Goal: Transaction & Acquisition: Purchase product/service

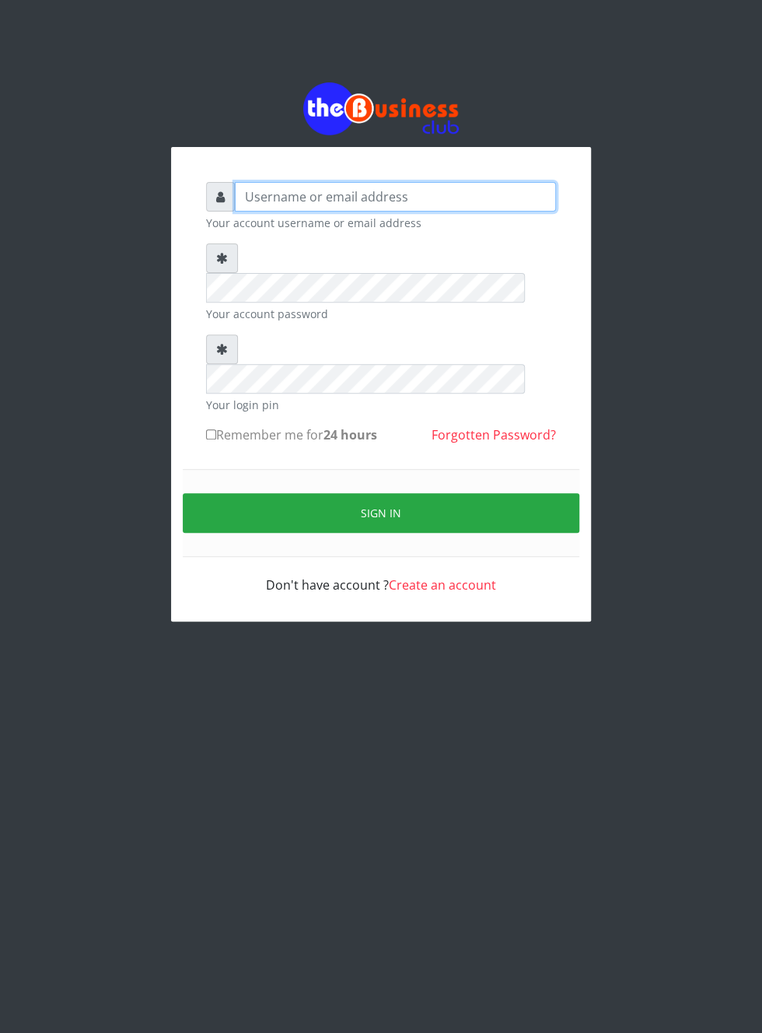
type input "Musluky"
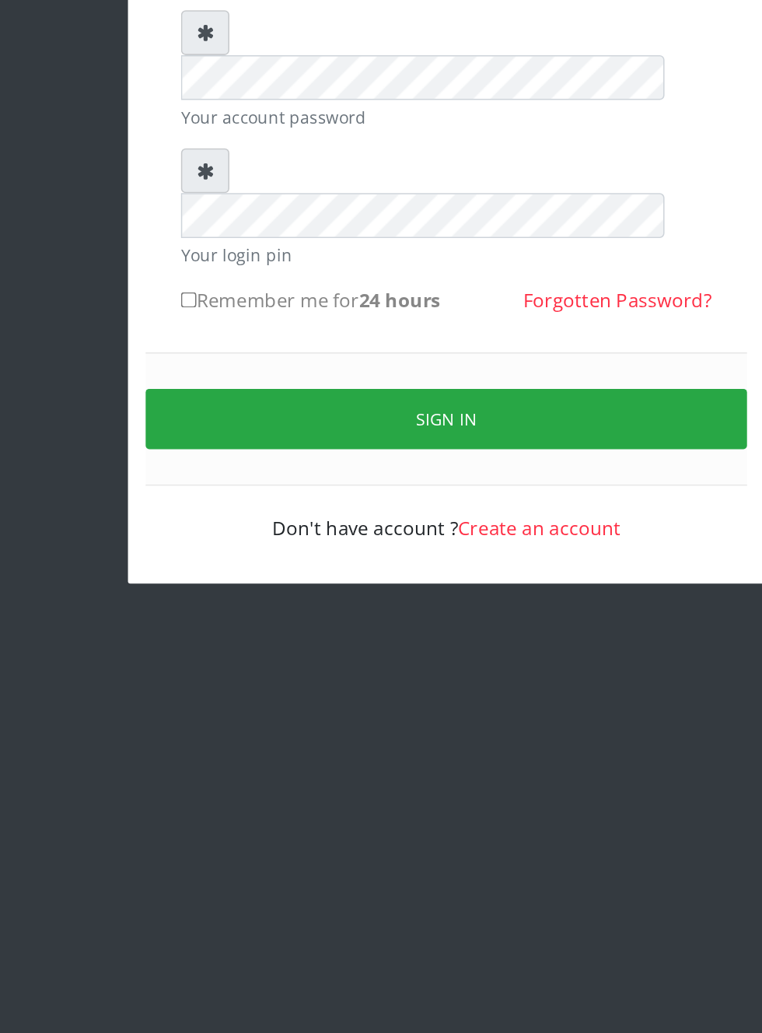
click at [386, 493] on button "Sign in" at bounding box center [381, 513] width 397 height 40
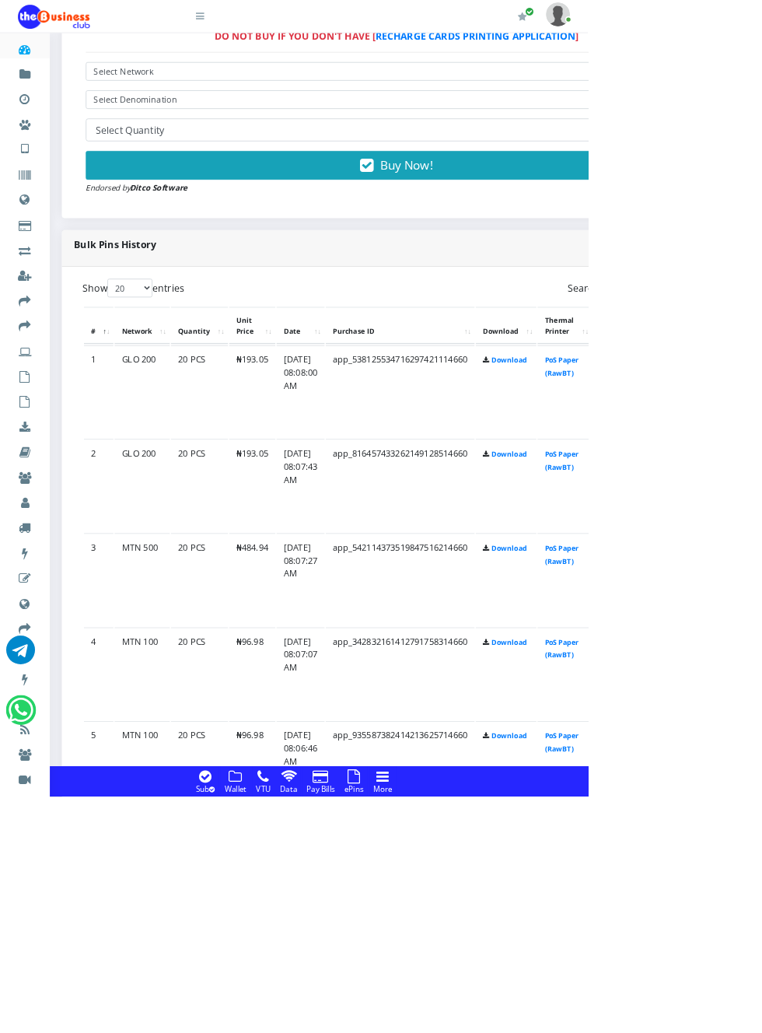
scroll to position [939, 0]
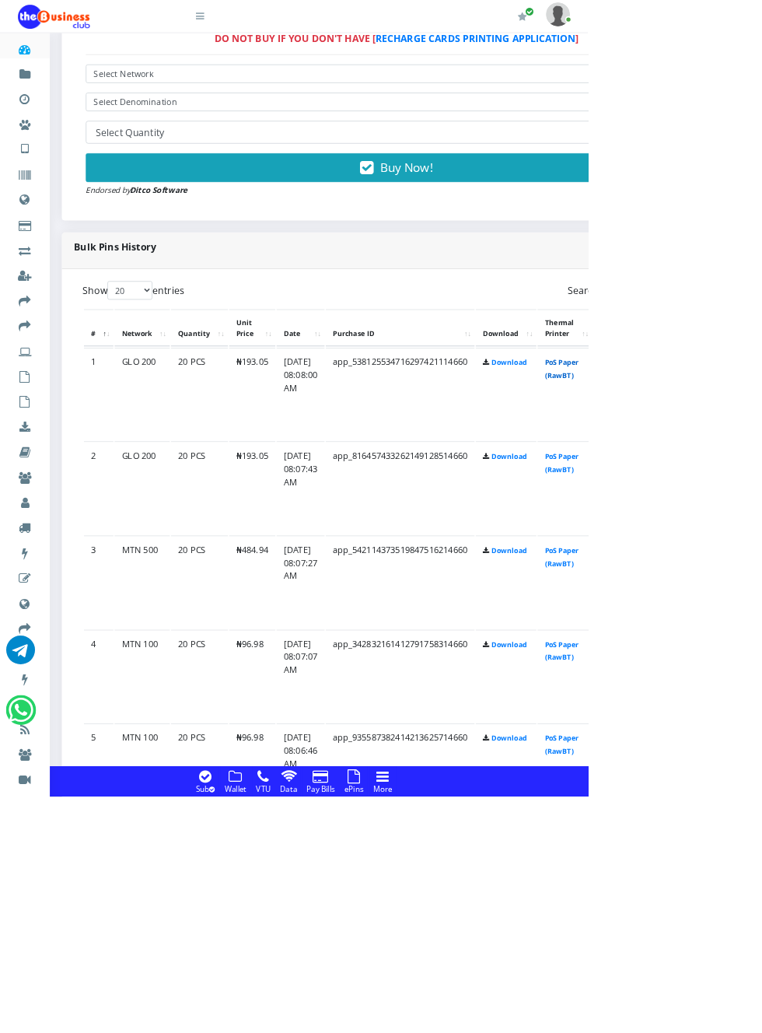
click at [750, 482] on link "PoS Paper (RawBT)" at bounding box center [728, 478] width 44 height 29
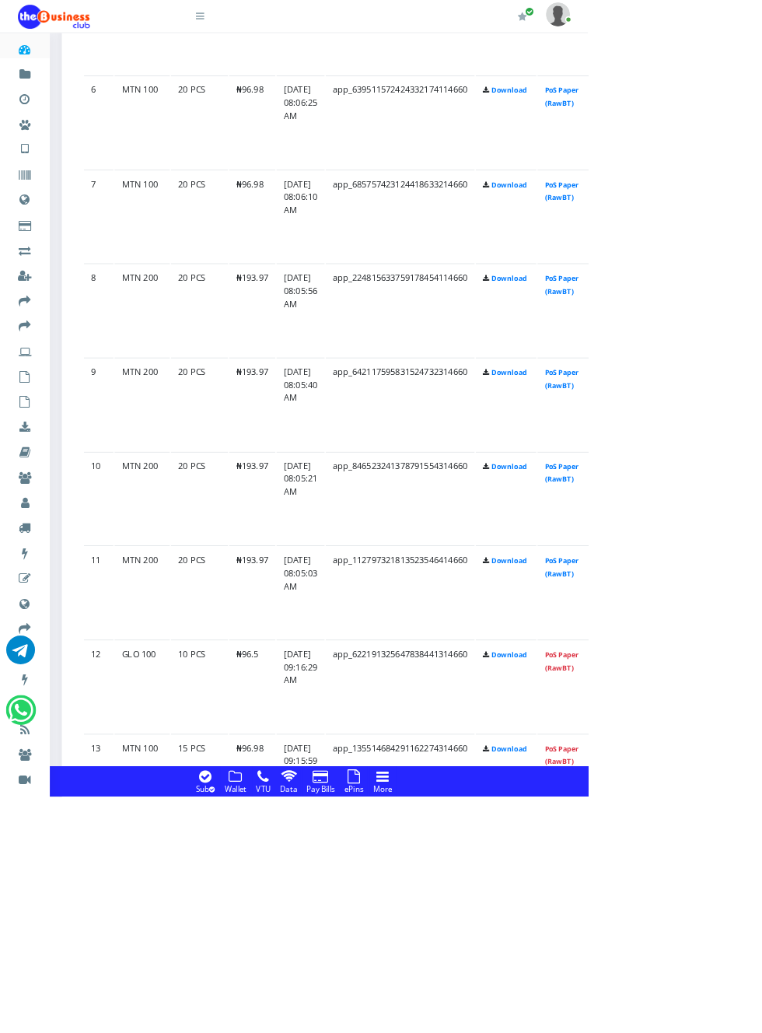
scroll to position [1910, 0]
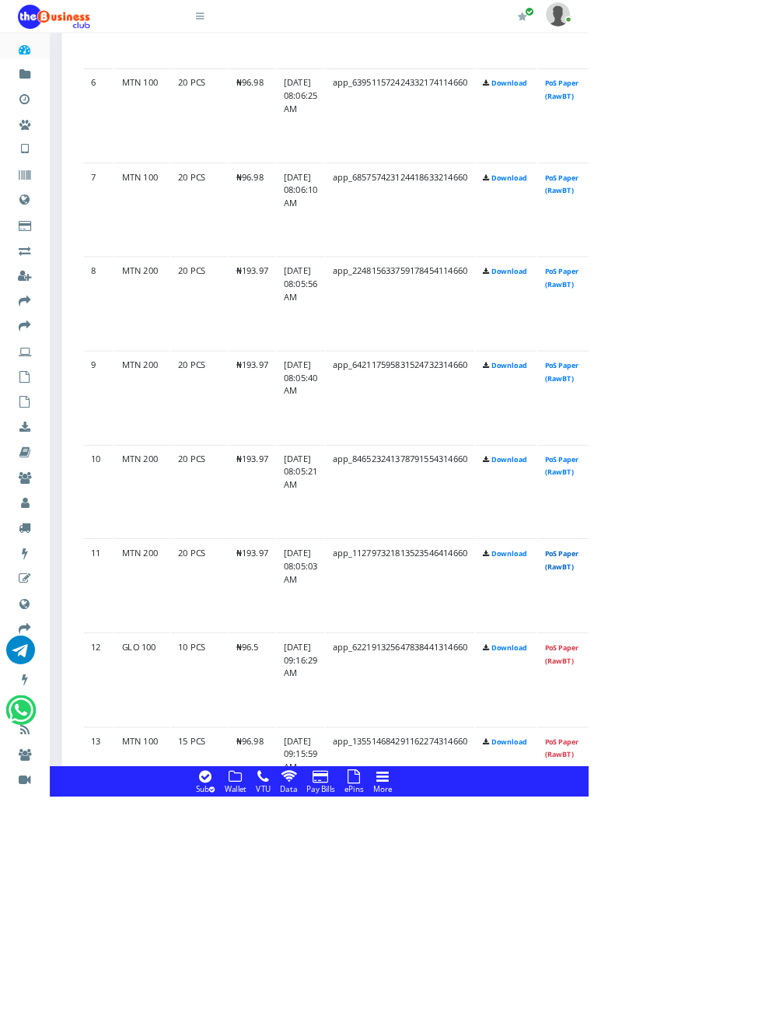
click at [750, 711] on link "PoS Paper (RawBT)" at bounding box center [728, 725] width 44 height 29
click at [750, 718] on link "PoS Paper (RawBT)" at bounding box center [728, 725] width 44 height 29
click at [750, 604] on link "PoS Paper (RawBT)" at bounding box center [728, 604] width 44 height 29
click at [750, 471] on link "PoS Paper (RawBT)" at bounding box center [728, 481] width 44 height 29
click at [749, 359] on link "PoS Paper (RawBT)" at bounding box center [728, 359] width 44 height 29
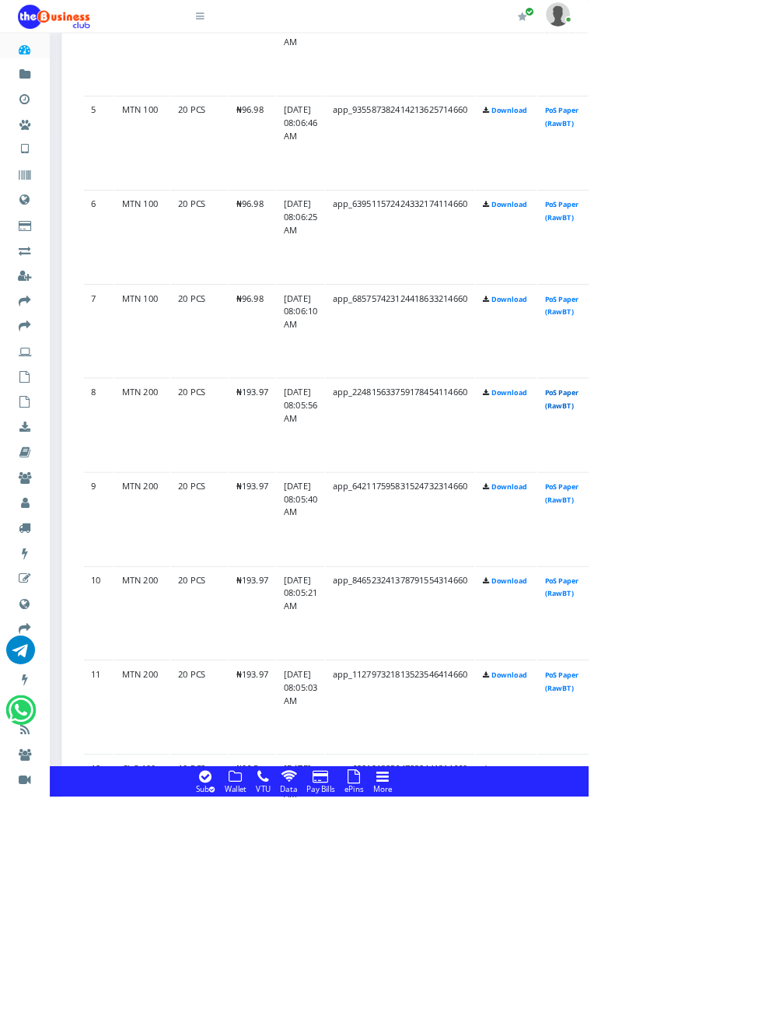
scroll to position [1751, 0]
click at [750, 397] on link "PoS Paper (RawBT)" at bounding box center [728, 397] width 44 height 29
click at [750, 283] on link "PoS Paper (RawBT)" at bounding box center [728, 275] width 44 height 29
click at [750, 159] on link "PoS Paper (RawBT)" at bounding box center [728, 152] width 44 height 29
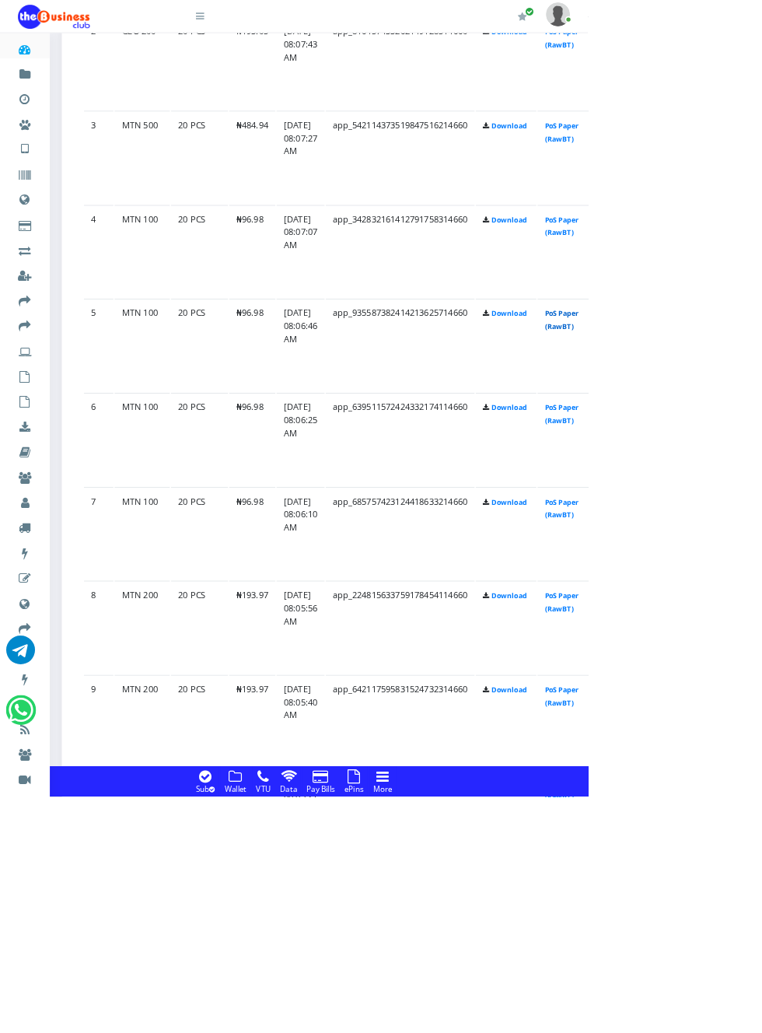
scroll to position [1485, 0]
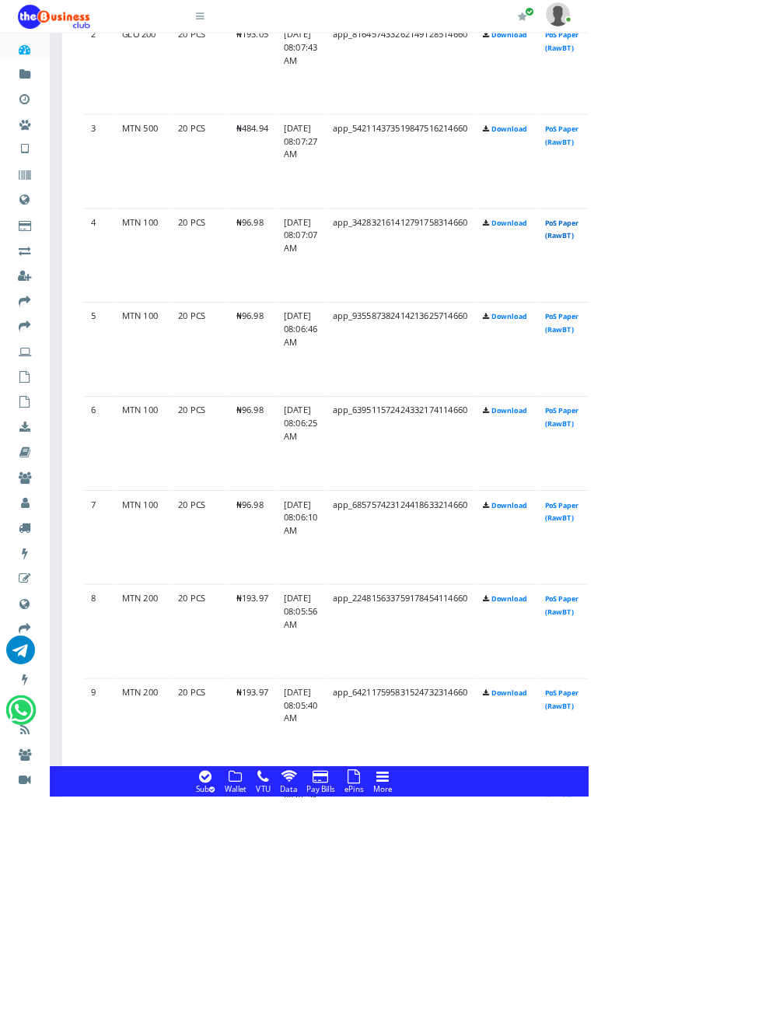
click at [750, 302] on link "PoS Paper (RawBT)" at bounding box center [728, 297] width 44 height 29
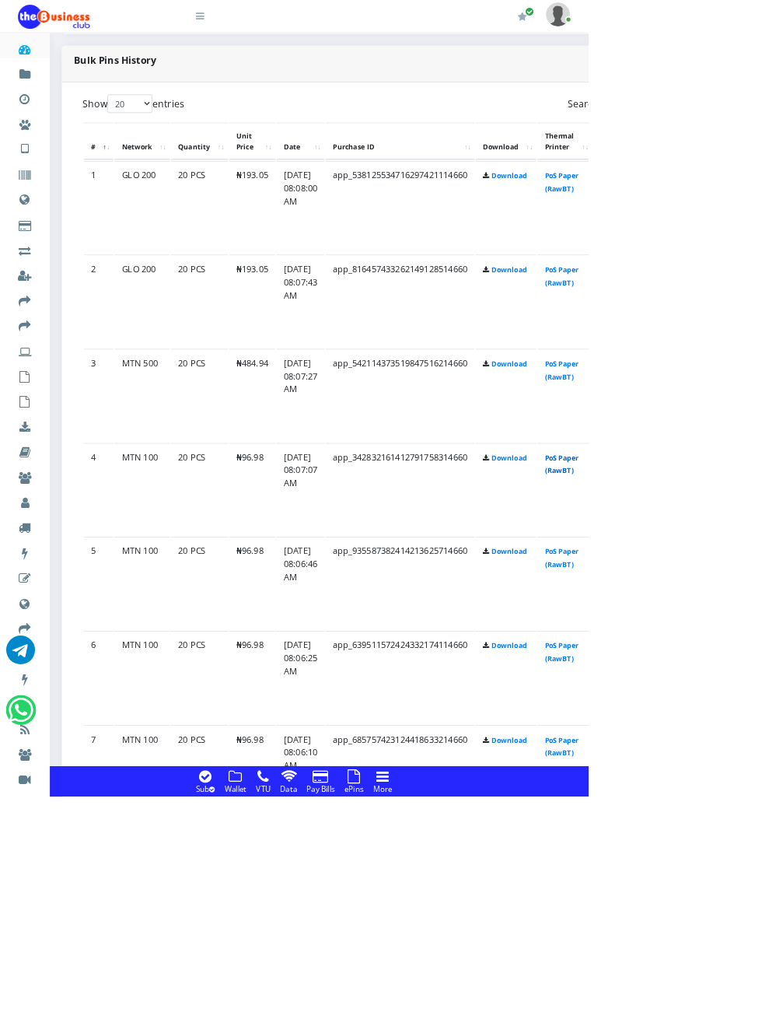
scroll to position [1173, 0]
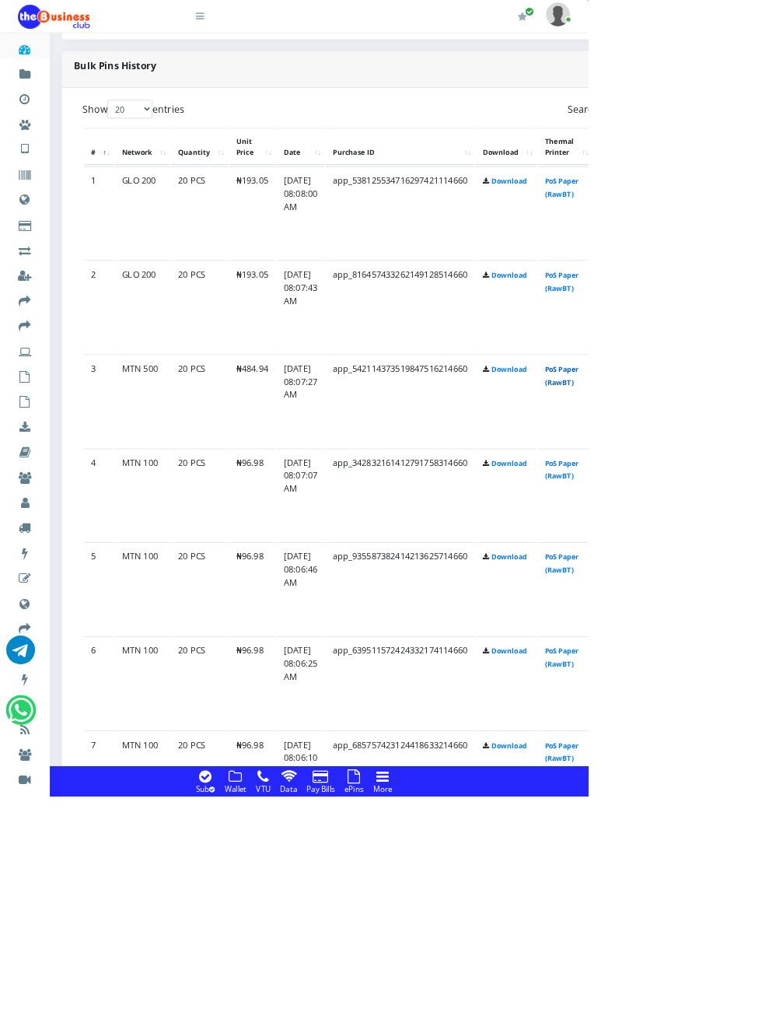
click at [750, 478] on link "PoS Paper (RawBT)" at bounding box center [728, 487] width 44 height 29
click at [750, 377] on link "PoS Paper (RawBT)" at bounding box center [728, 365] width 44 height 29
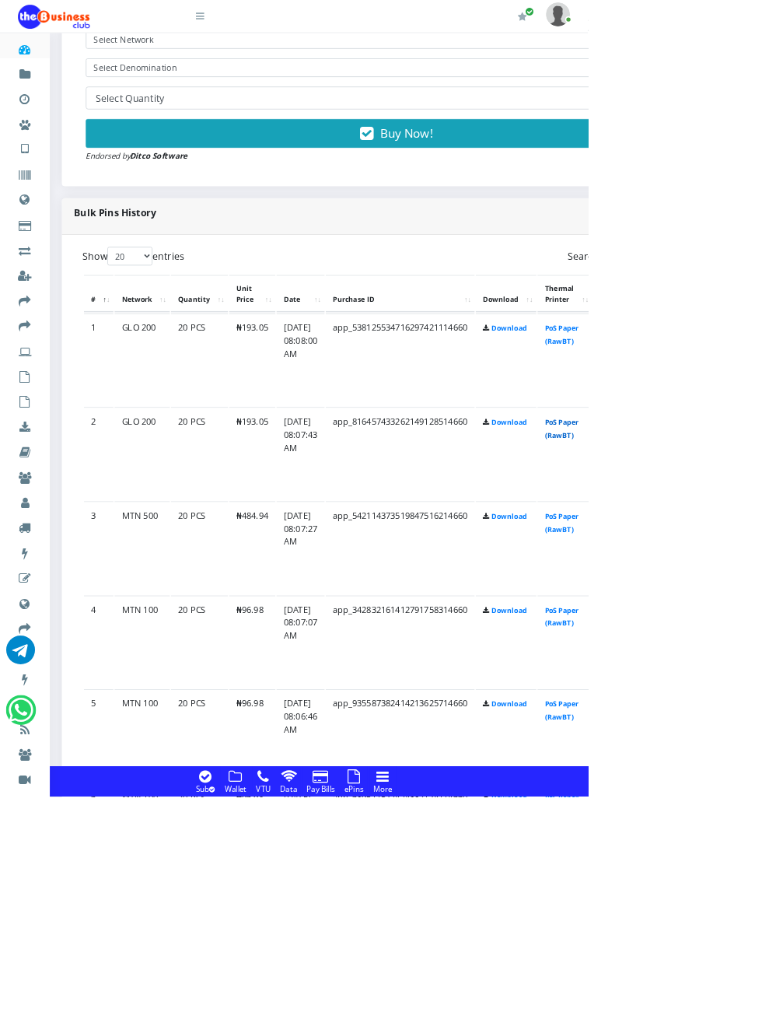
scroll to position [0, 0]
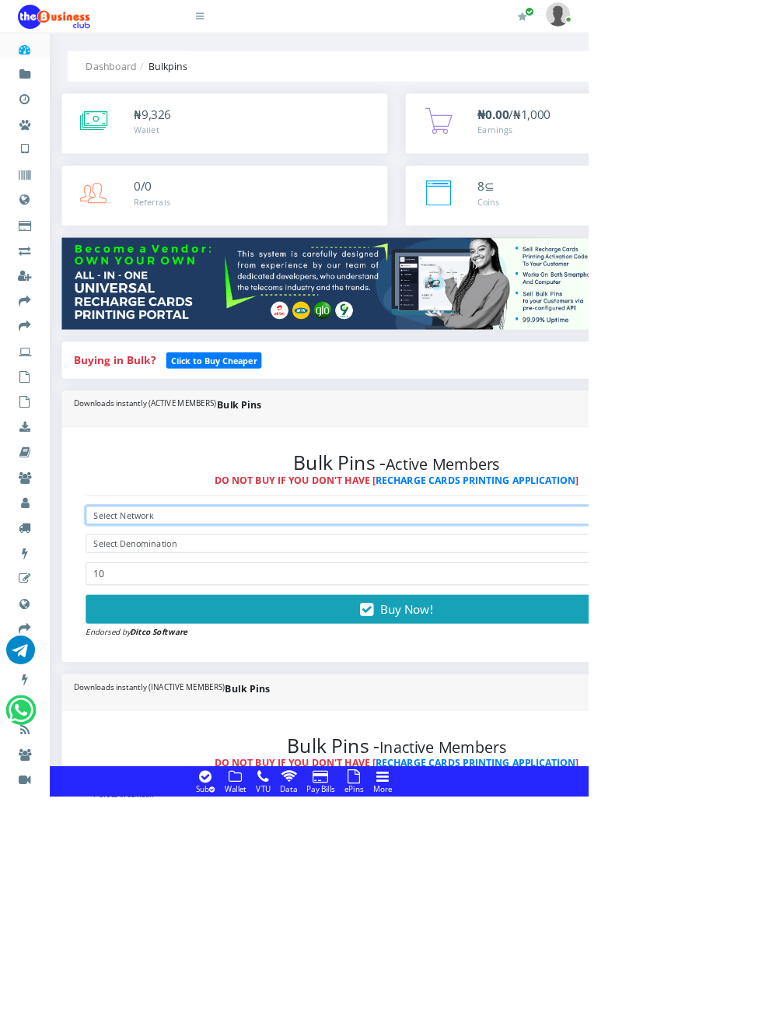
click at [161, 670] on select "Select Network MTN Globacom 9Mobile Airtel" at bounding box center [514, 668] width 806 height 24
select select "Airtel"
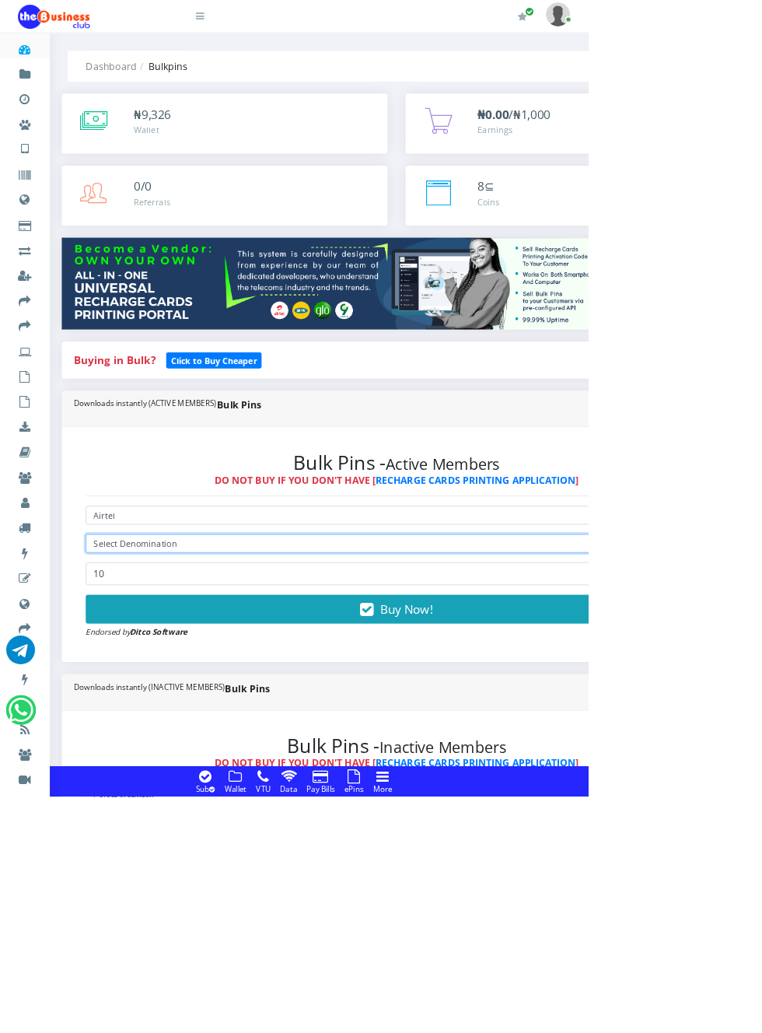
click at [142, 714] on select "Select Denomination" at bounding box center [514, 704] width 806 height 24
select select "481.85-500"
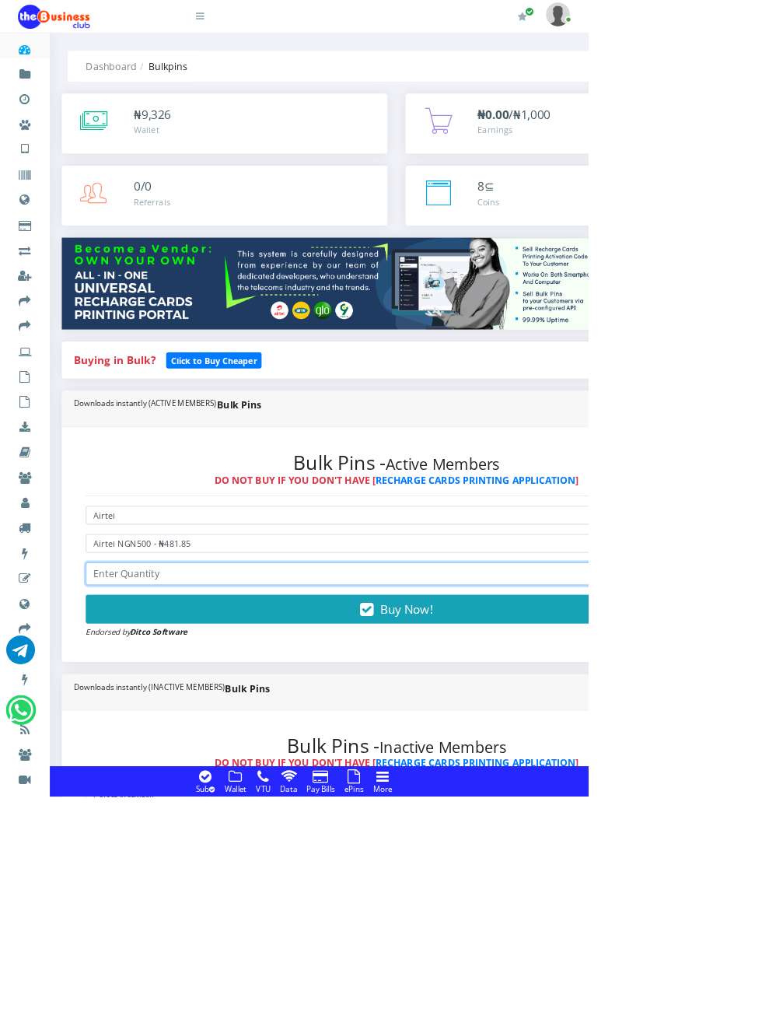
click at [135, 739] on input "number" at bounding box center [514, 744] width 806 height 30
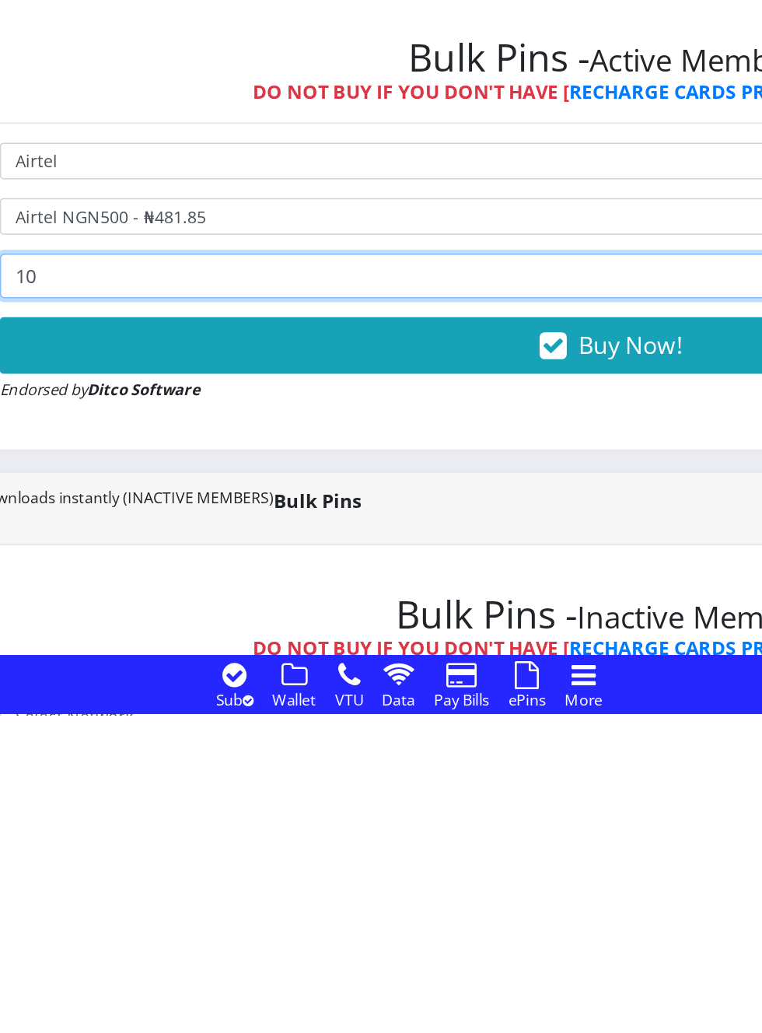
type input "10"
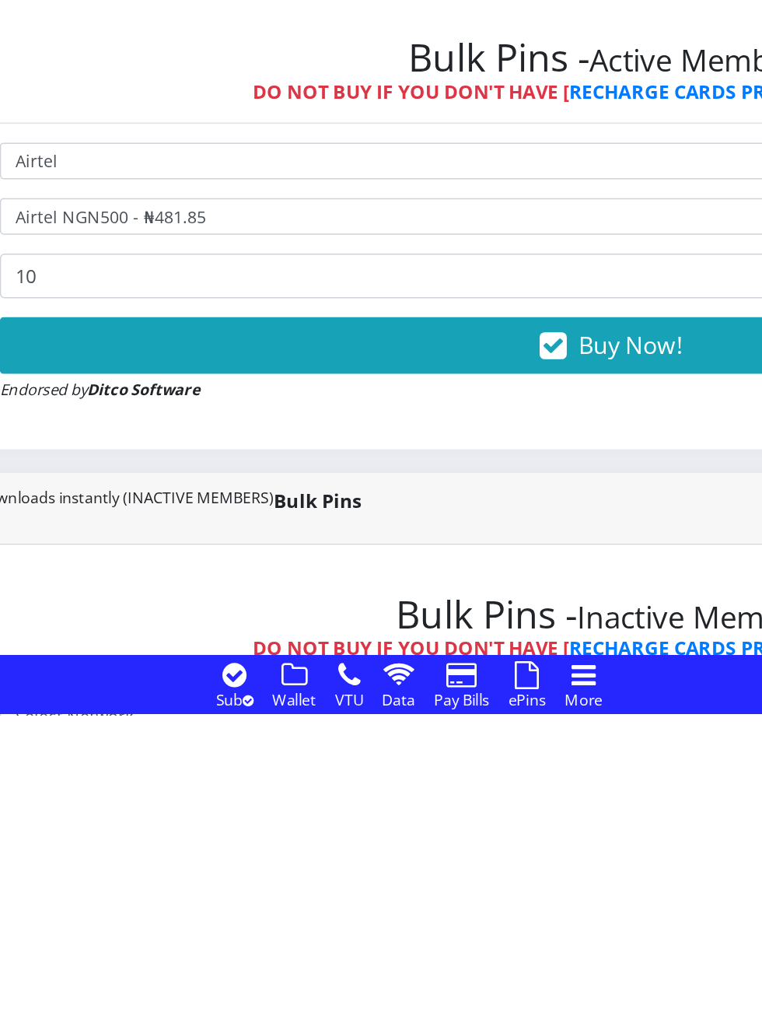
click at [503, 797] on button "Buy Now!" at bounding box center [514, 789] width 806 height 37
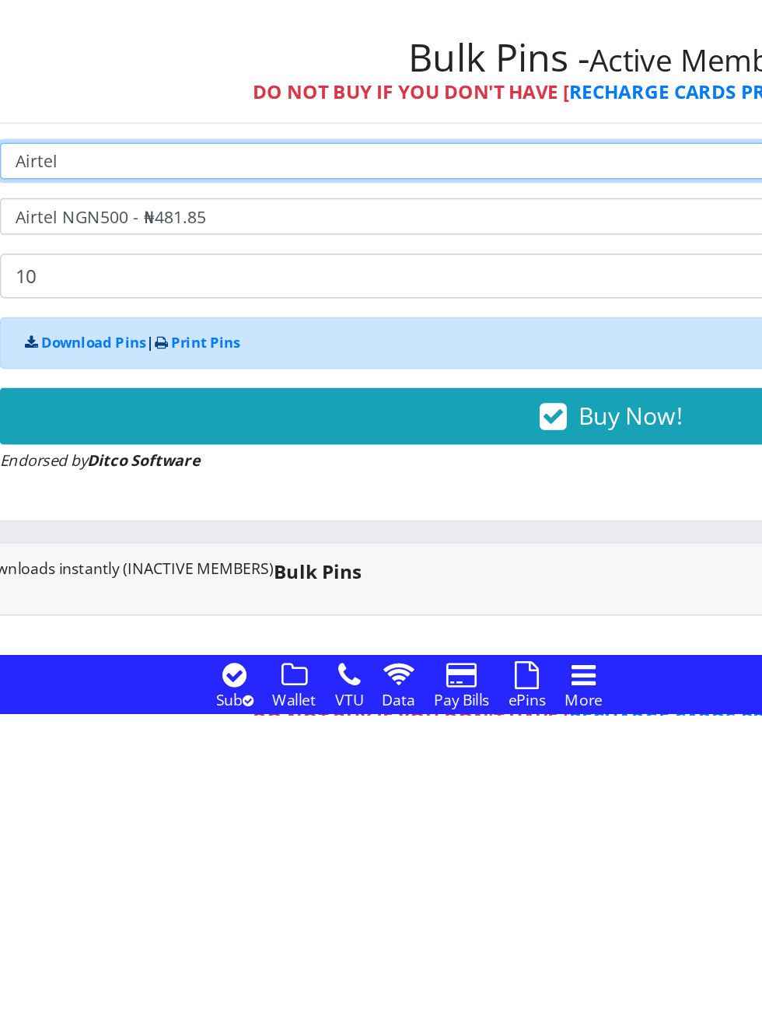
click at [289, 669] on select "Select Network MTN Globacom 9Mobile Airtel" at bounding box center [514, 668] width 806 height 24
select select "Glo"
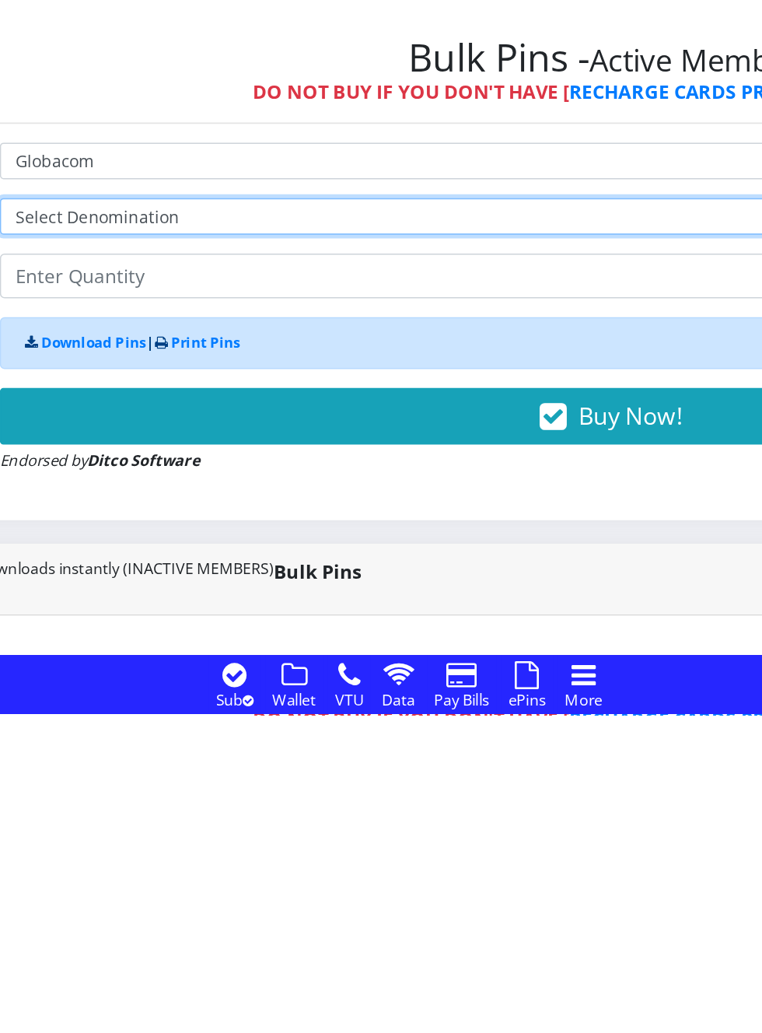
click at [337, 713] on select "Select Denomination Glo NGN100 - ₦96.50 Glo NGN200 - ₦193.00 Glo NGN500 - ₦482.…" at bounding box center [514, 704] width 806 height 24
select select "482.5-500"
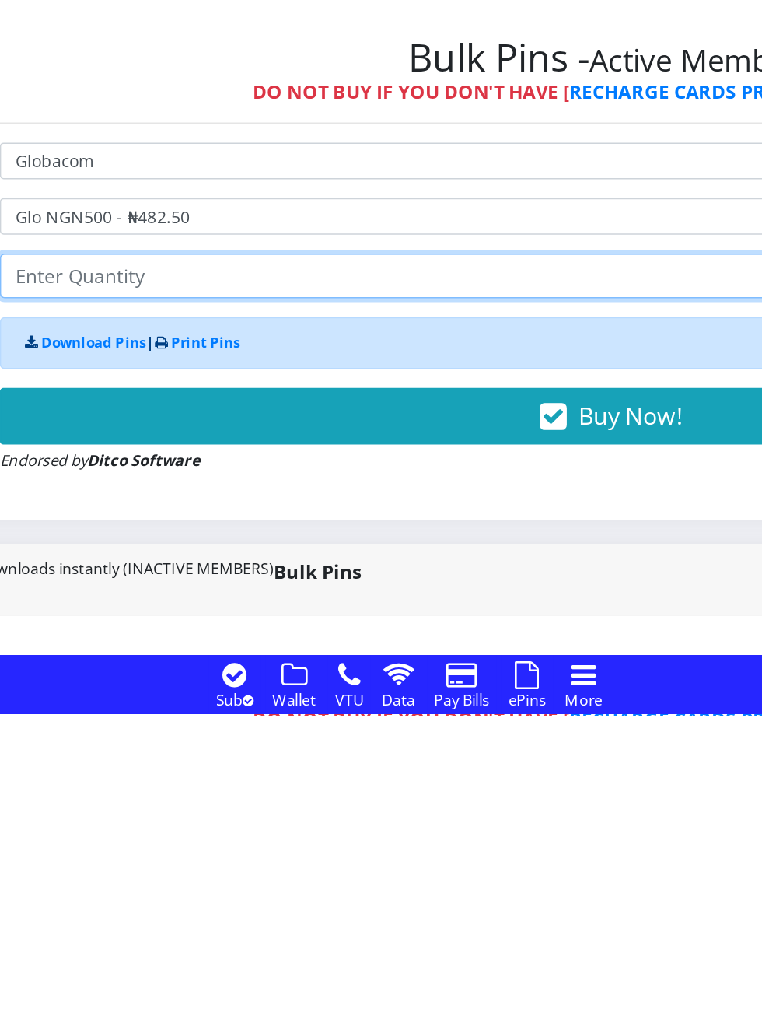
click at [346, 747] on input "number" at bounding box center [514, 744] width 806 height 30
type input "10"
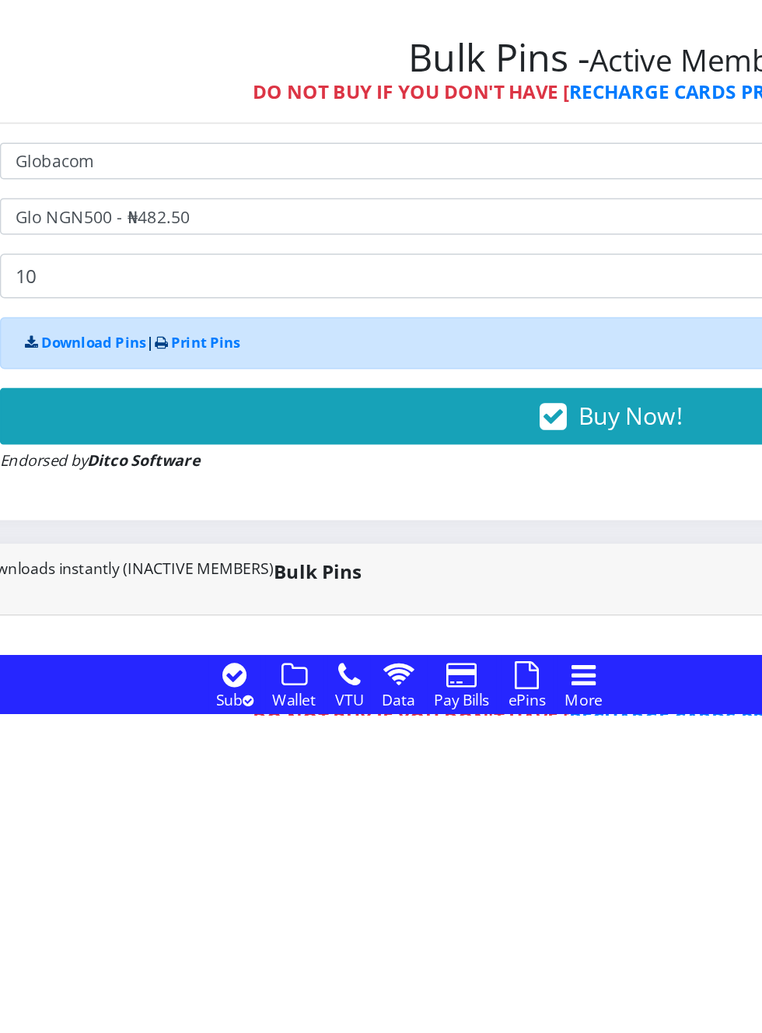
click at [485, 837] on icon "button" at bounding box center [476, 837] width 18 height 16
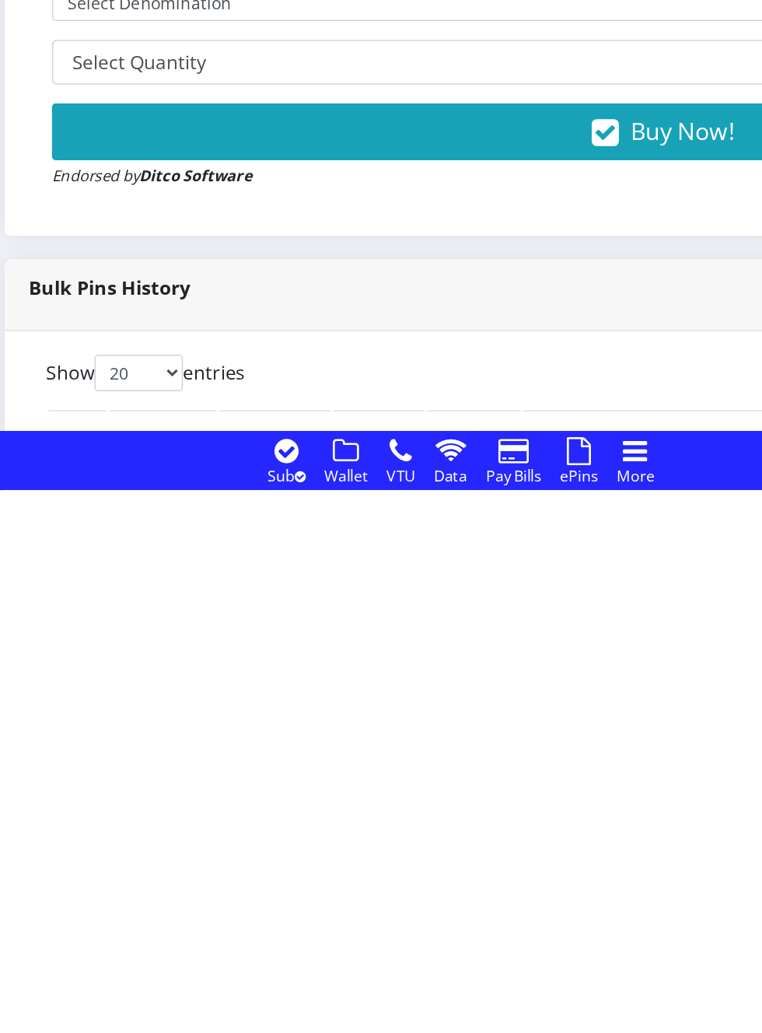
scroll to position [362, 0]
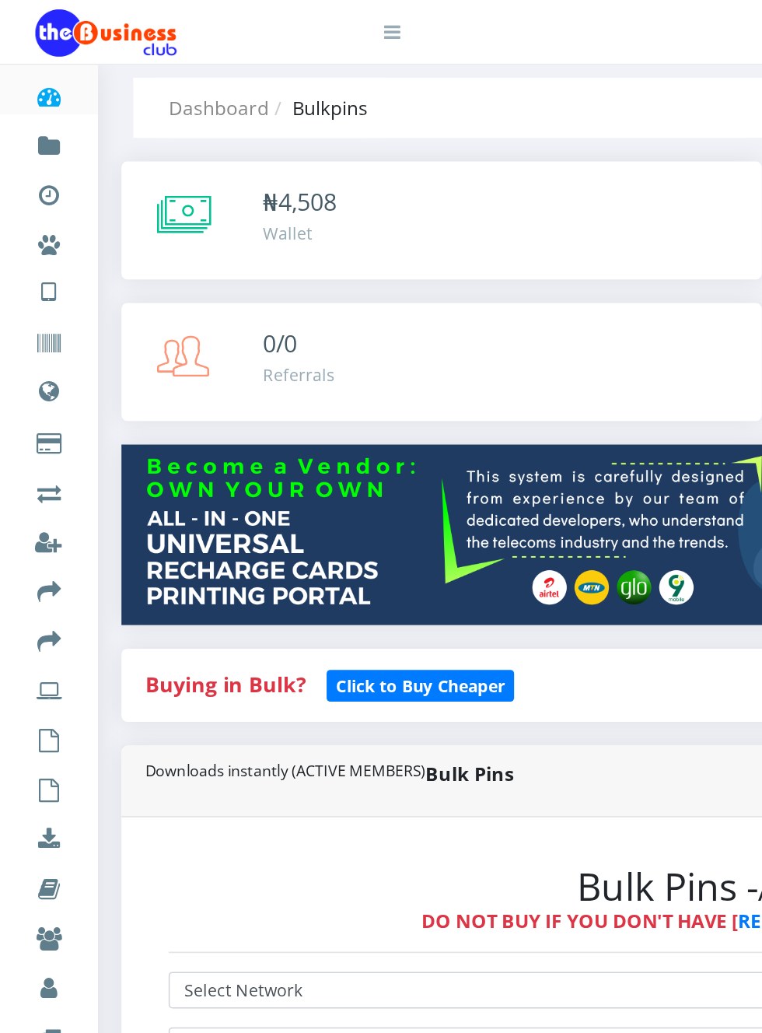
scroll to position [0, 0]
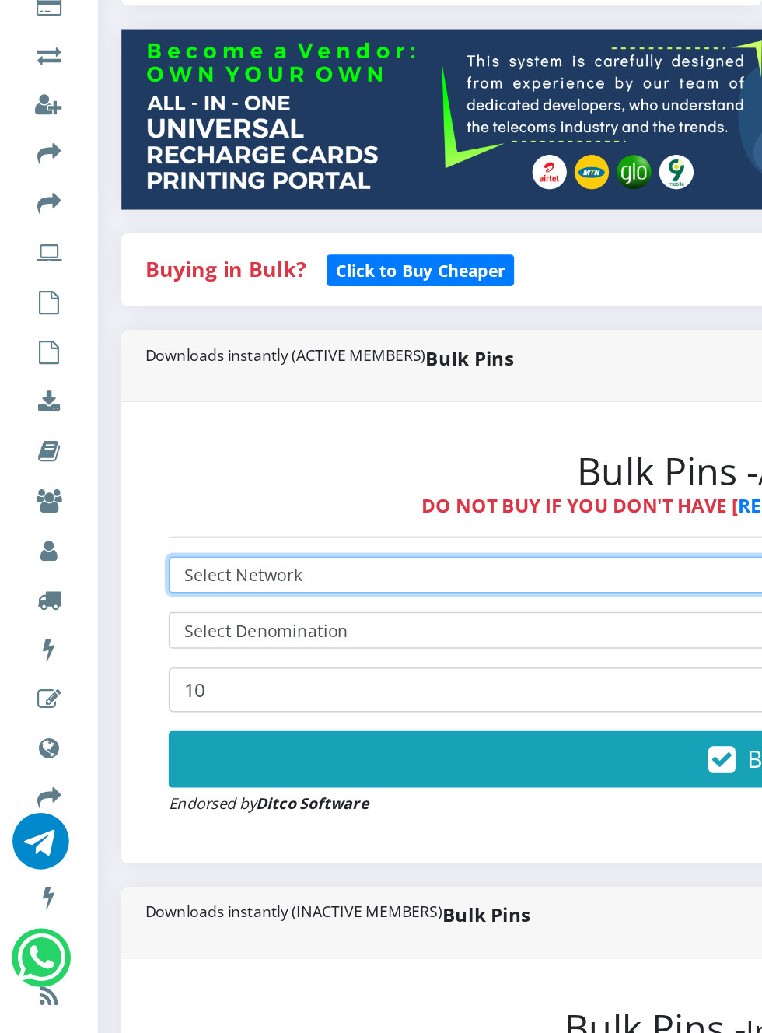
click at [250, 669] on select "Select Network MTN Globacom 9Mobile Airtel" at bounding box center [514, 668] width 806 height 24
select select "Airtel"
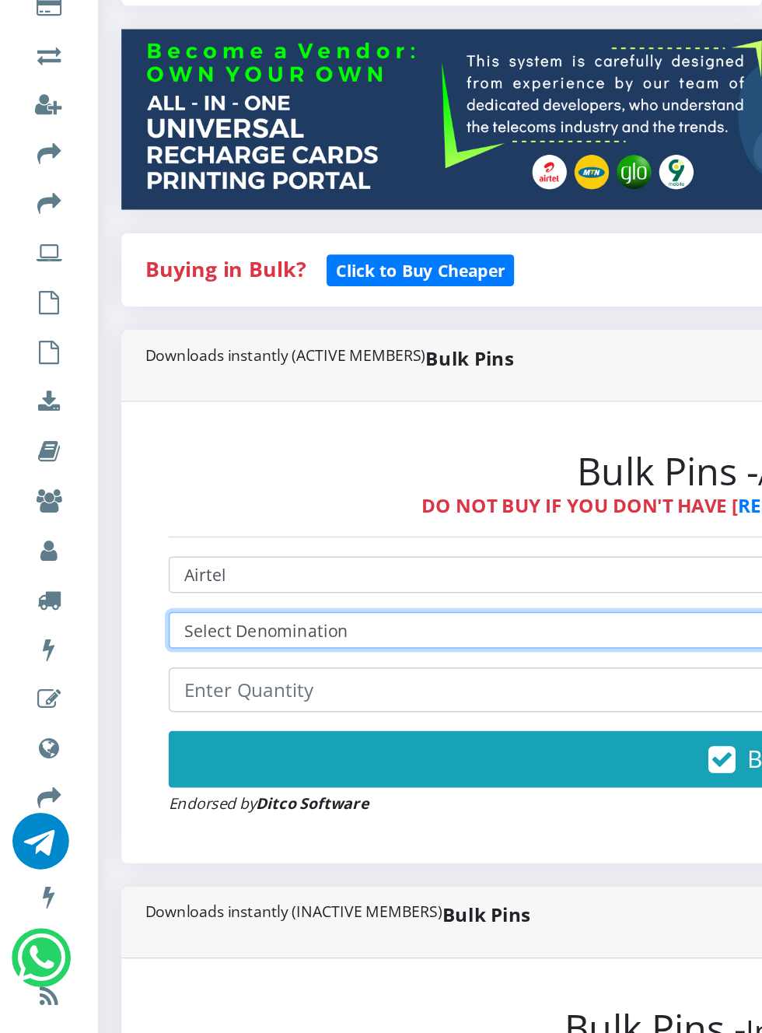
click at [233, 702] on select "Select Denomination Airtel NGN100 - ₦96.37 Airtel NGN200 - ₦192.74 Airtel NGN50…" at bounding box center [514, 704] width 806 height 24
click at [263, 708] on select "Select Denomination Airtel NGN100 - ₦96.37 Airtel NGN200 - ₦192.74 Airtel NGN50…" at bounding box center [514, 704] width 806 height 24
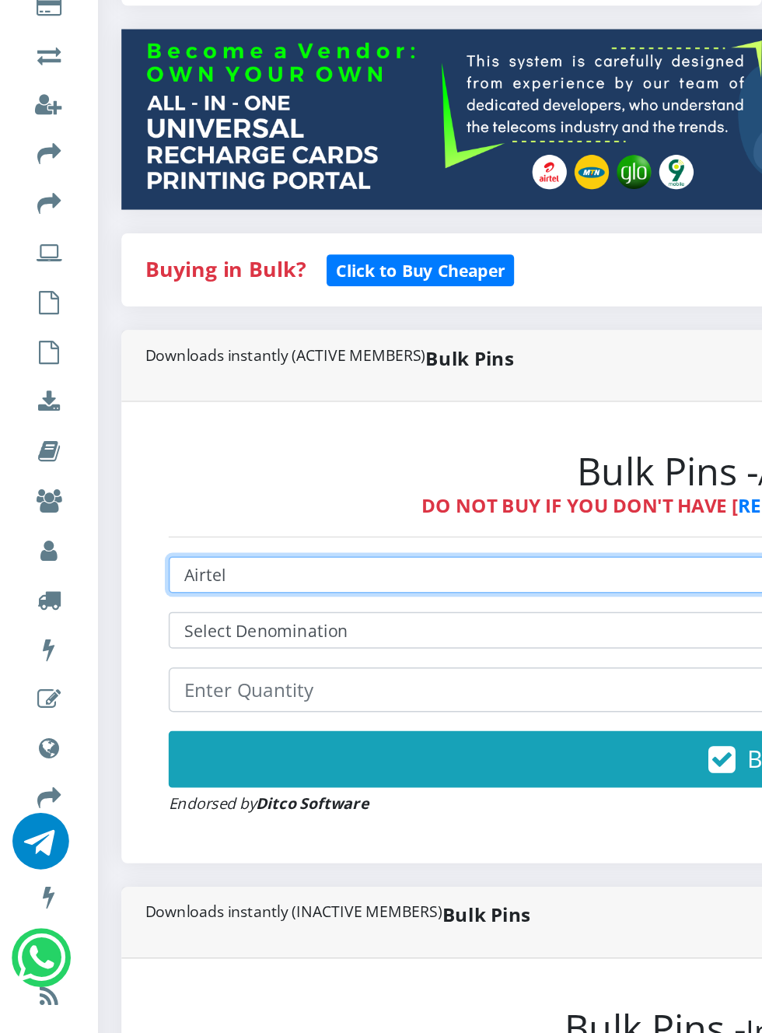
click at [250, 675] on select "Select Network MTN Globacom 9Mobile Airtel" at bounding box center [514, 668] width 806 height 24
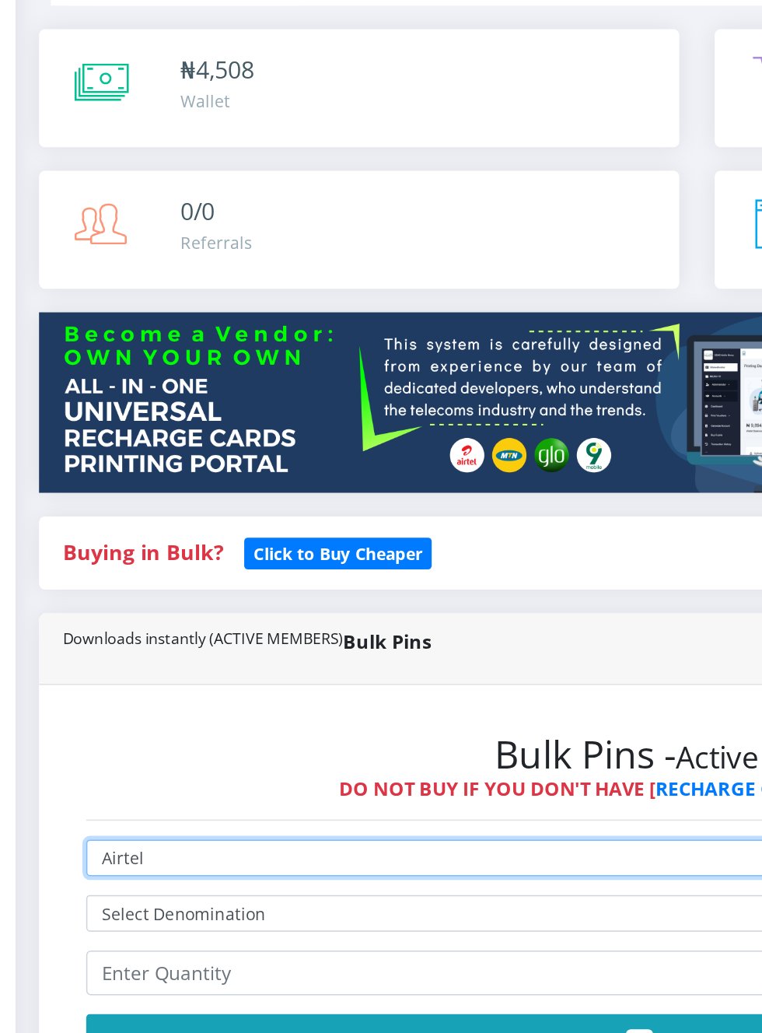
select select "Glo"
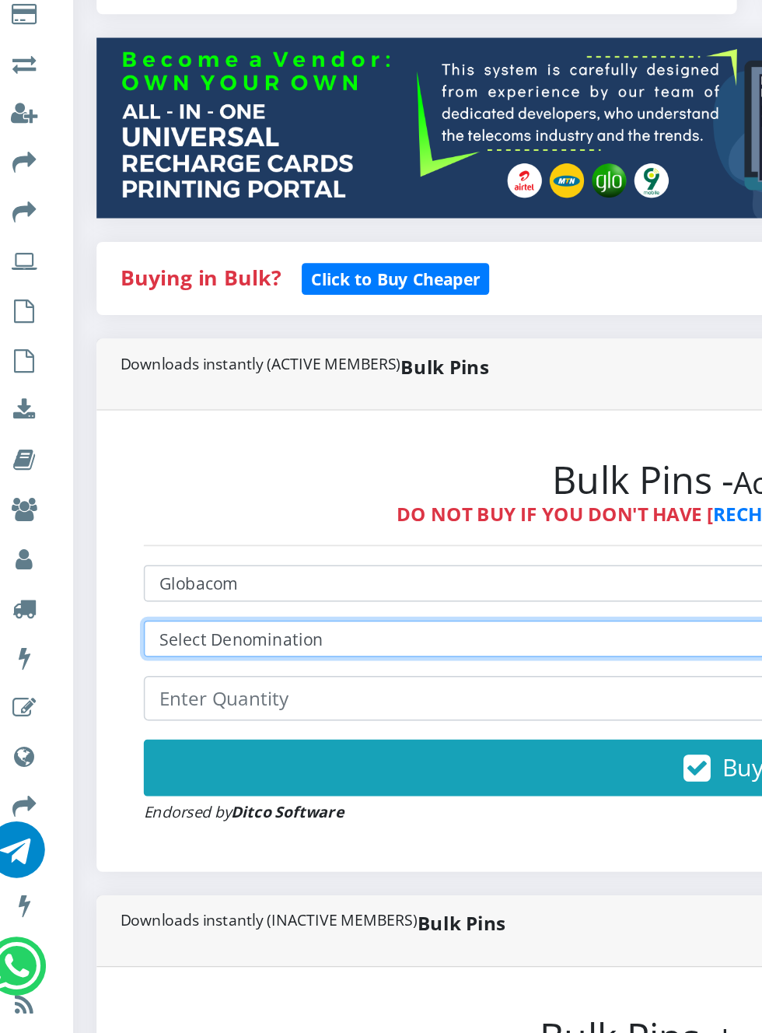
click at [269, 712] on select "Select Denomination Glo NGN100 - ₦96.50 Glo NGN200 - ₦193.00 Glo NGN500 - ₦482.…" at bounding box center [514, 704] width 806 height 24
select select "193-200"
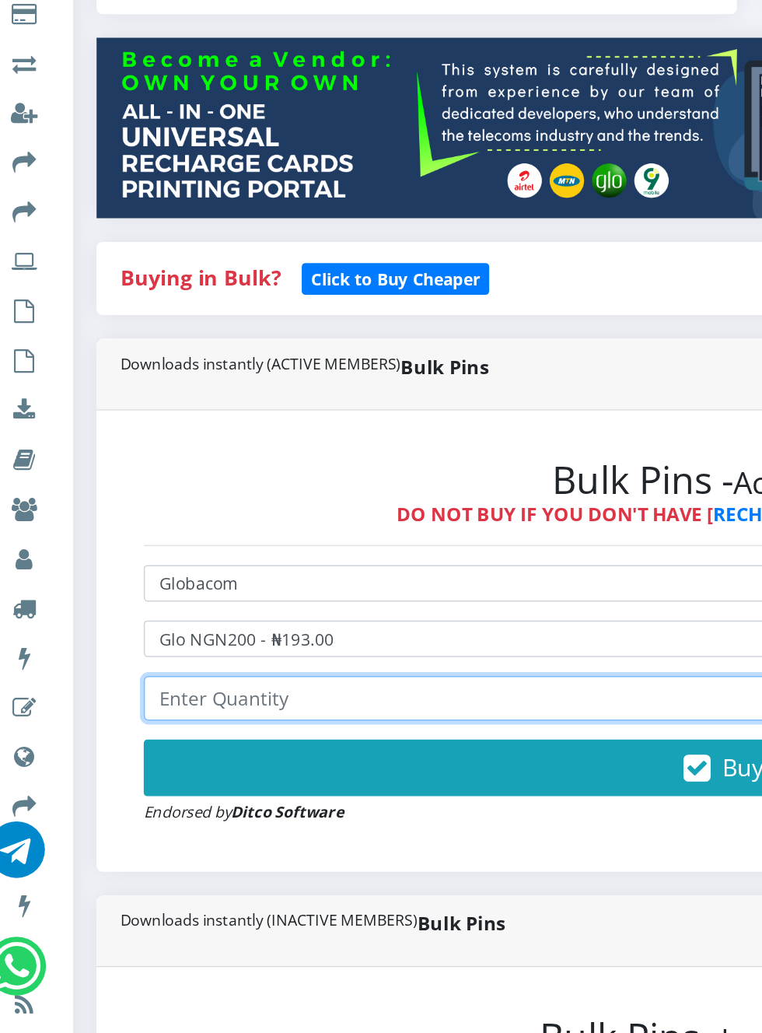
click at [261, 742] on input "number" at bounding box center [514, 744] width 806 height 30
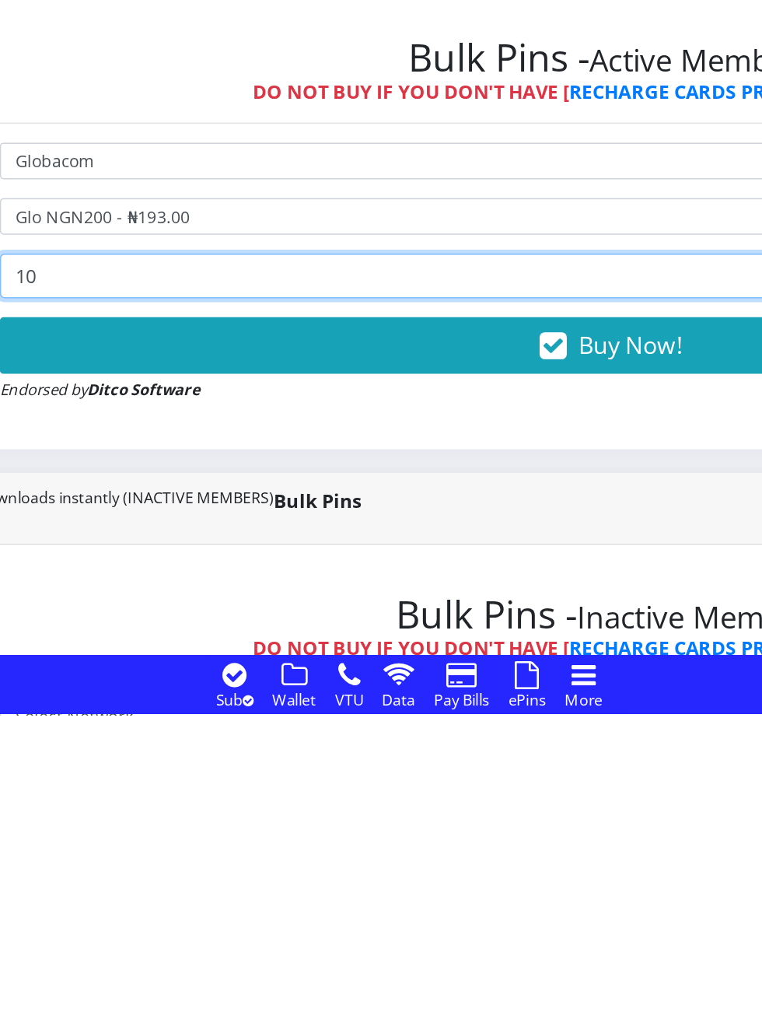
type input "10"
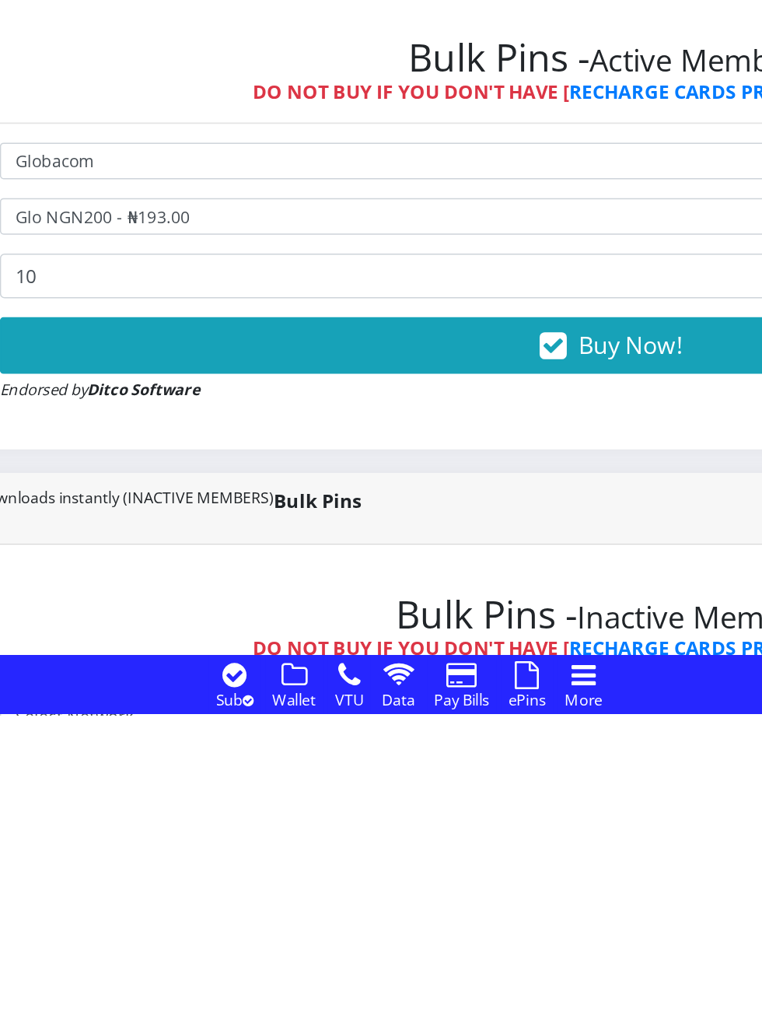
click at [511, 784] on span "Buy Now!" at bounding box center [527, 789] width 68 height 21
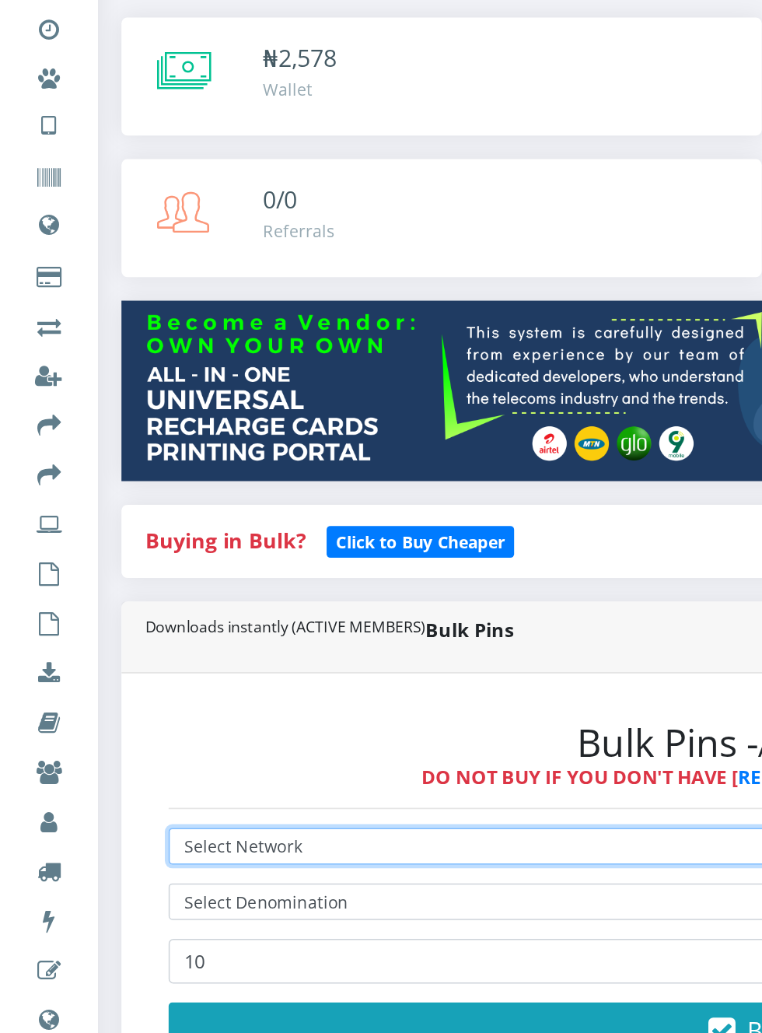
click at [271, 669] on select "Select Network MTN Globacom 9Mobile Airtel" at bounding box center [514, 668] width 806 height 24
select select "Glo"
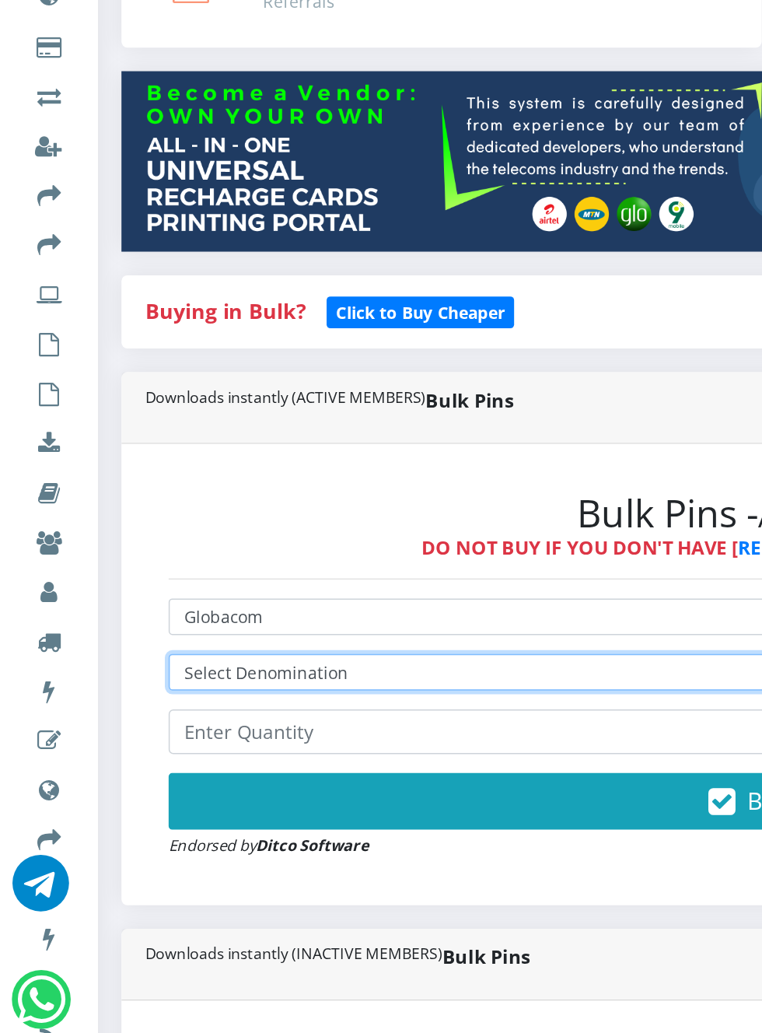
click at [275, 706] on select "Select Denomination Glo NGN100 - ₦96.50 Glo NGN200 - ₦193.00 Glo NGN500 - ₦482.…" at bounding box center [514, 704] width 806 height 24
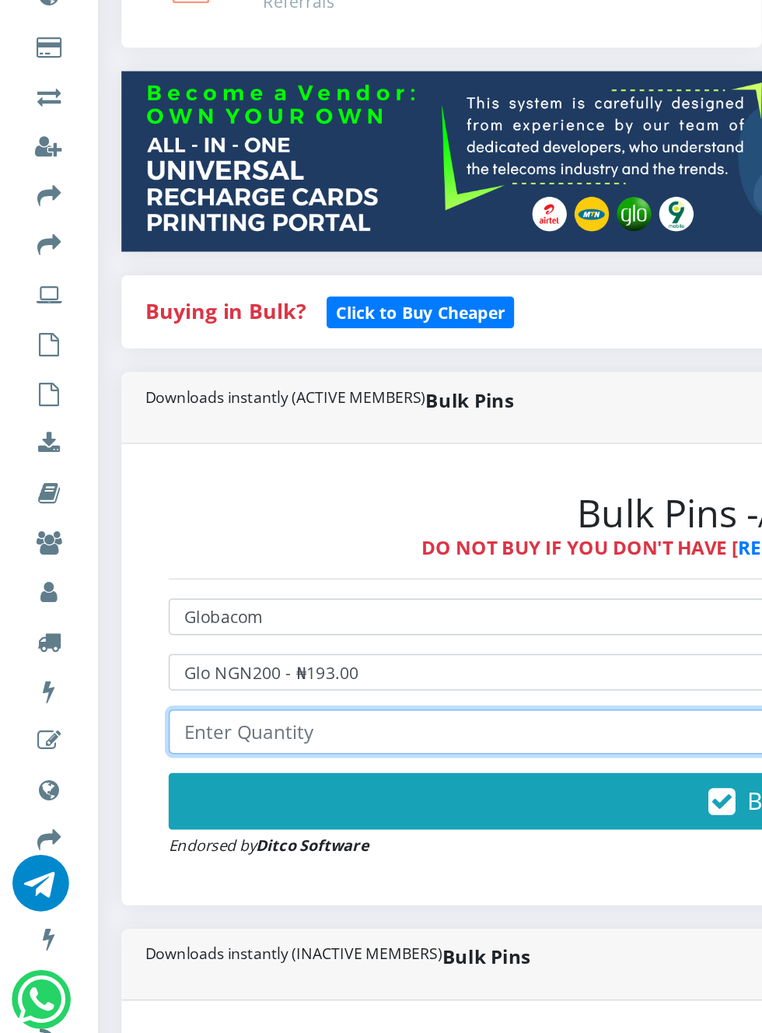
click at [259, 747] on input "number" at bounding box center [514, 744] width 806 height 30
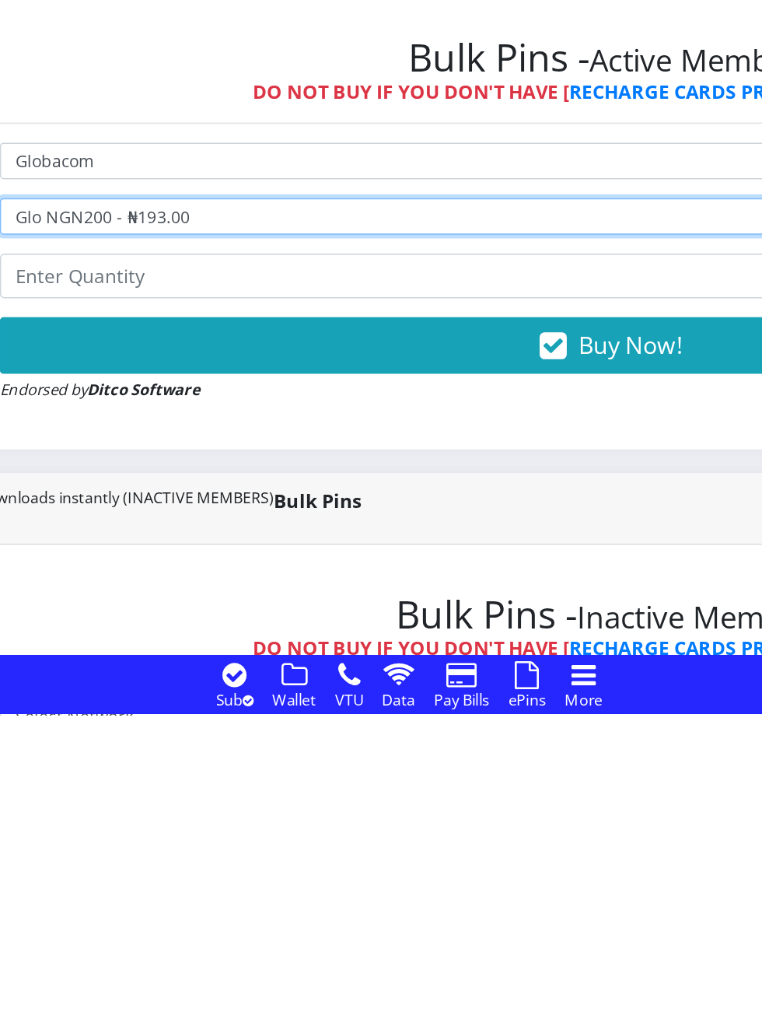
click at [331, 712] on select "Select Denomination Glo NGN100 - ₦96.50 Glo NGN200 - ₦193.00 Glo NGN500 - ₦482.…" at bounding box center [514, 704] width 806 height 24
select select "96.5-100"
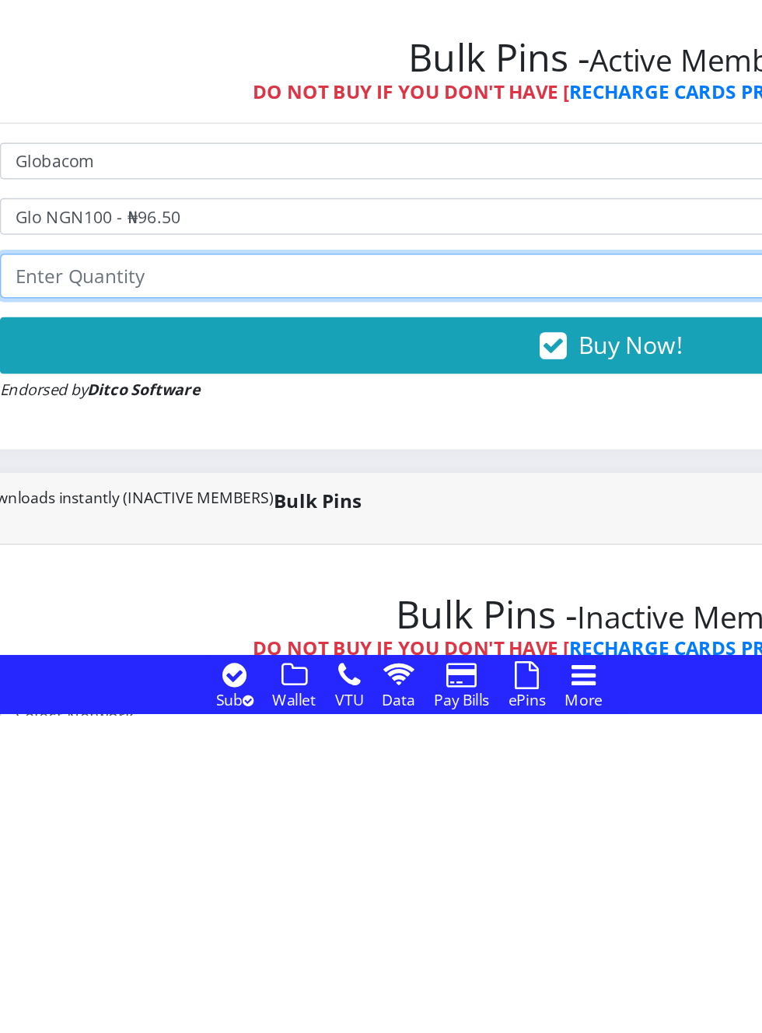
click at [359, 747] on input "number" at bounding box center [514, 744] width 806 height 30
type input "10"
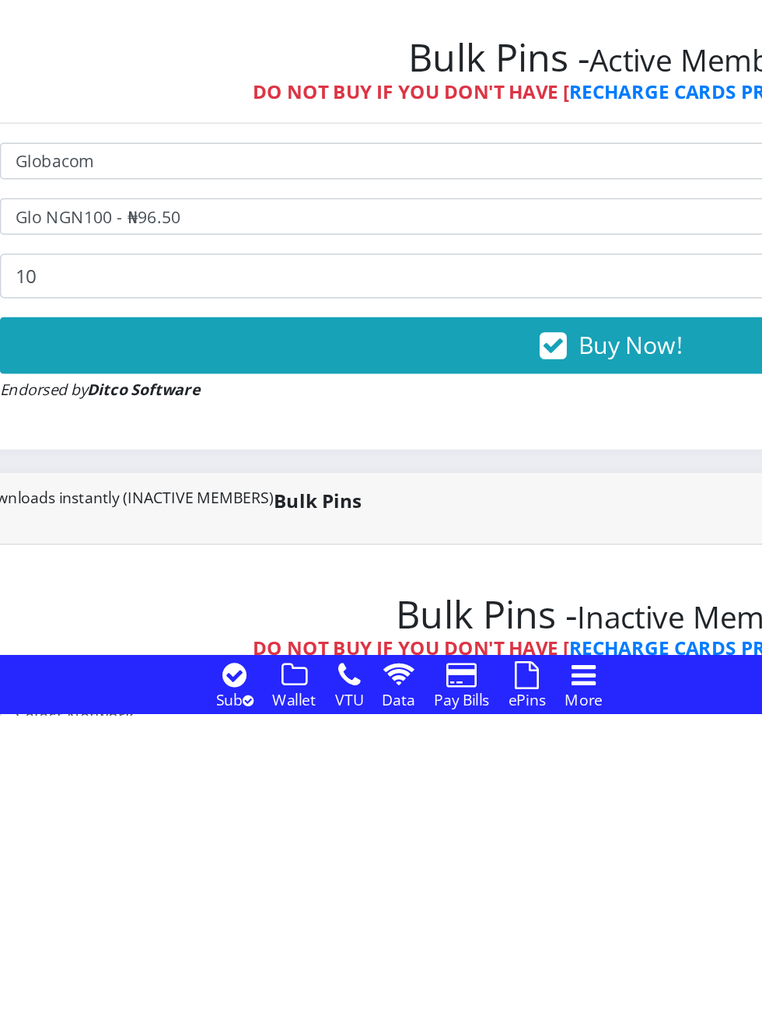
click at [508, 779] on button "Buy Now!" at bounding box center [514, 789] width 806 height 37
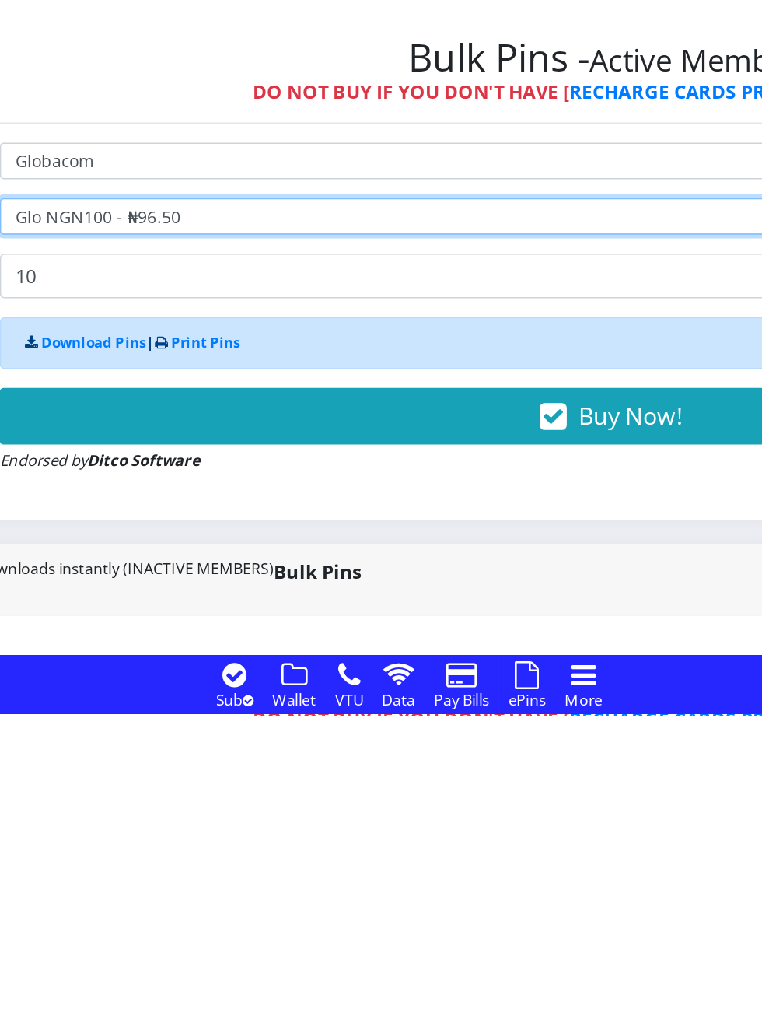
click at [310, 708] on select "Select Denomination Glo NGN100 - ₦96.50 Glo NGN200 - ₦193.00 Glo NGN500 - ₦482.…" at bounding box center [514, 704] width 806 height 24
select select "193-200"
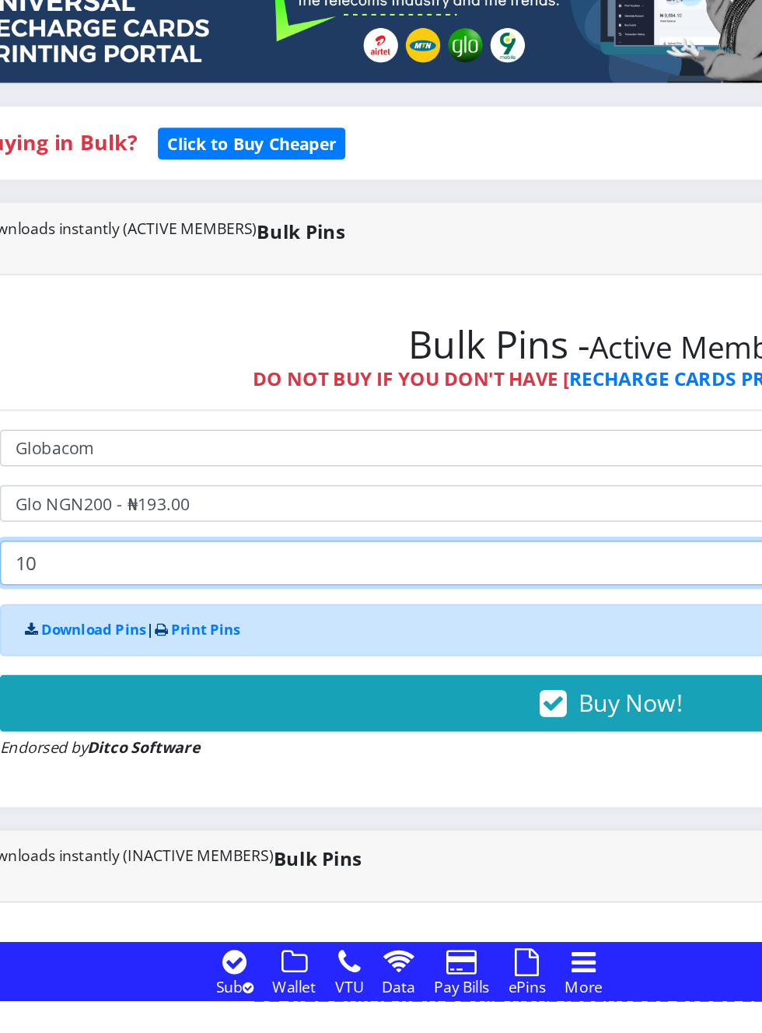
click at [329, 743] on input "10" at bounding box center [514, 744] width 806 height 30
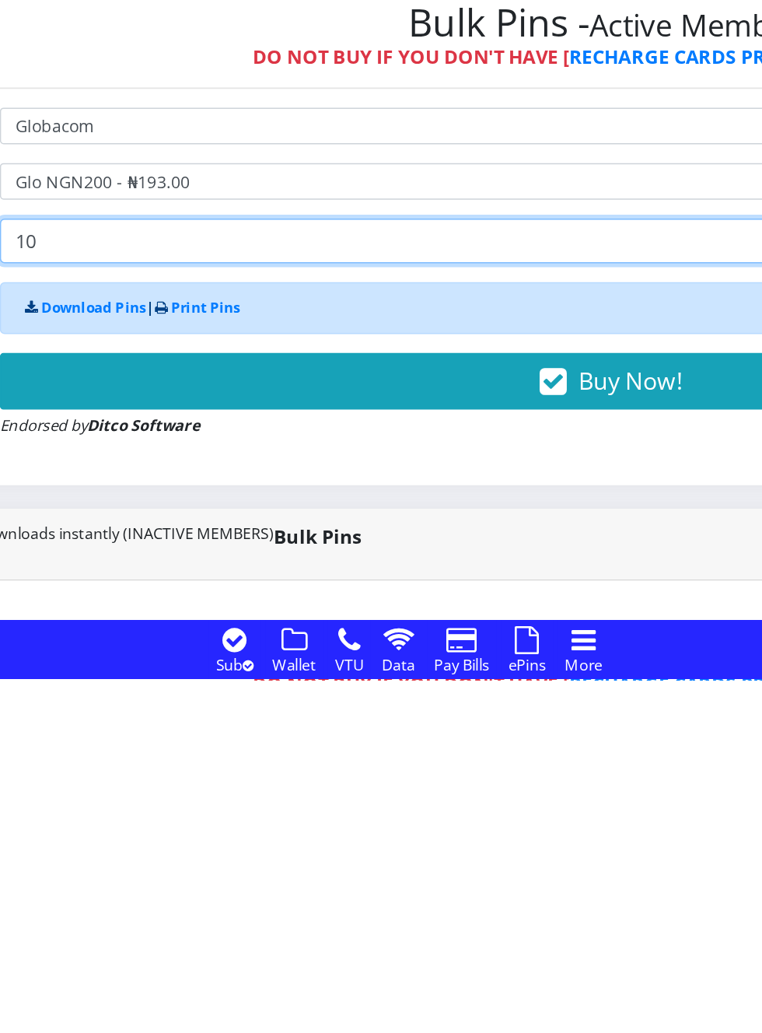
type input "1"
type input "8"
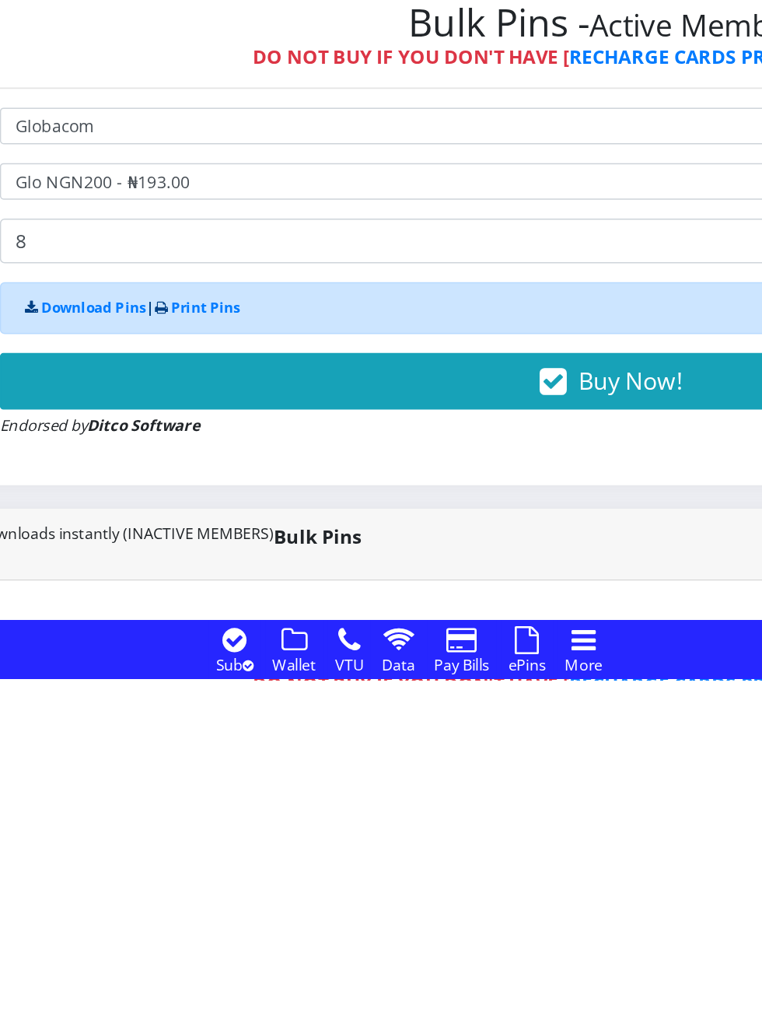
click at [504, 829] on button "Buy Now!" at bounding box center [514, 835] width 806 height 37
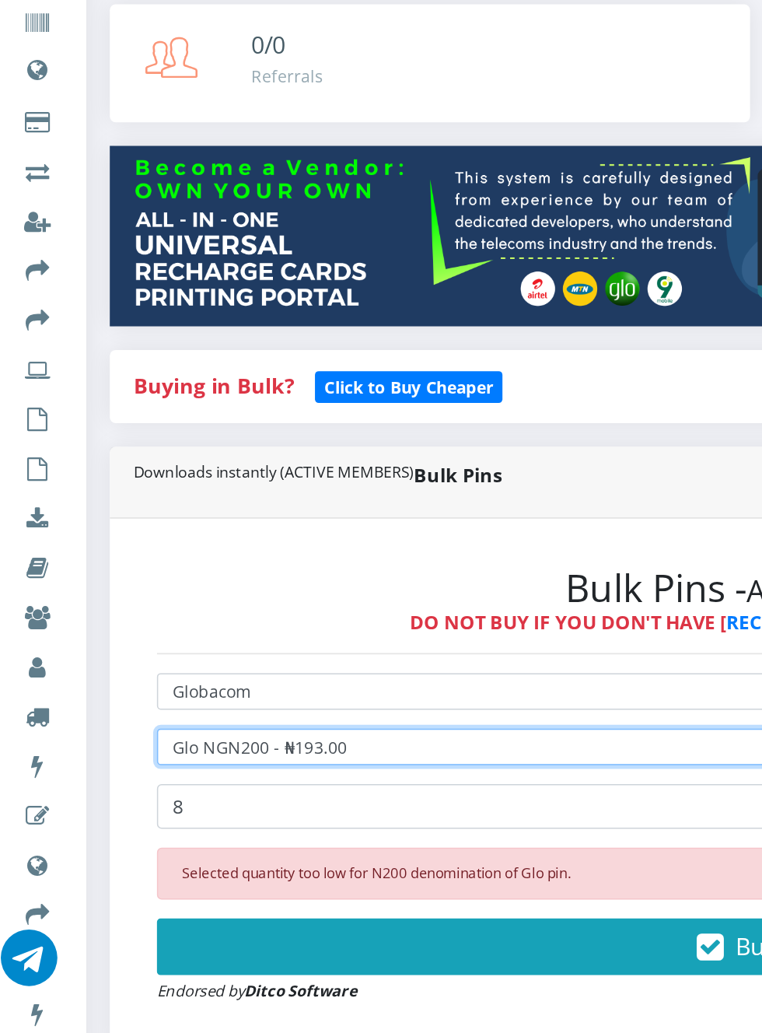
click at [292, 706] on select "Select Denomination Glo NGN100 - ₦96.50 Glo NGN200 - ₦193.00 Glo NGN500 - ₦482.…" at bounding box center [514, 704] width 806 height 24
select select "96.5-100"
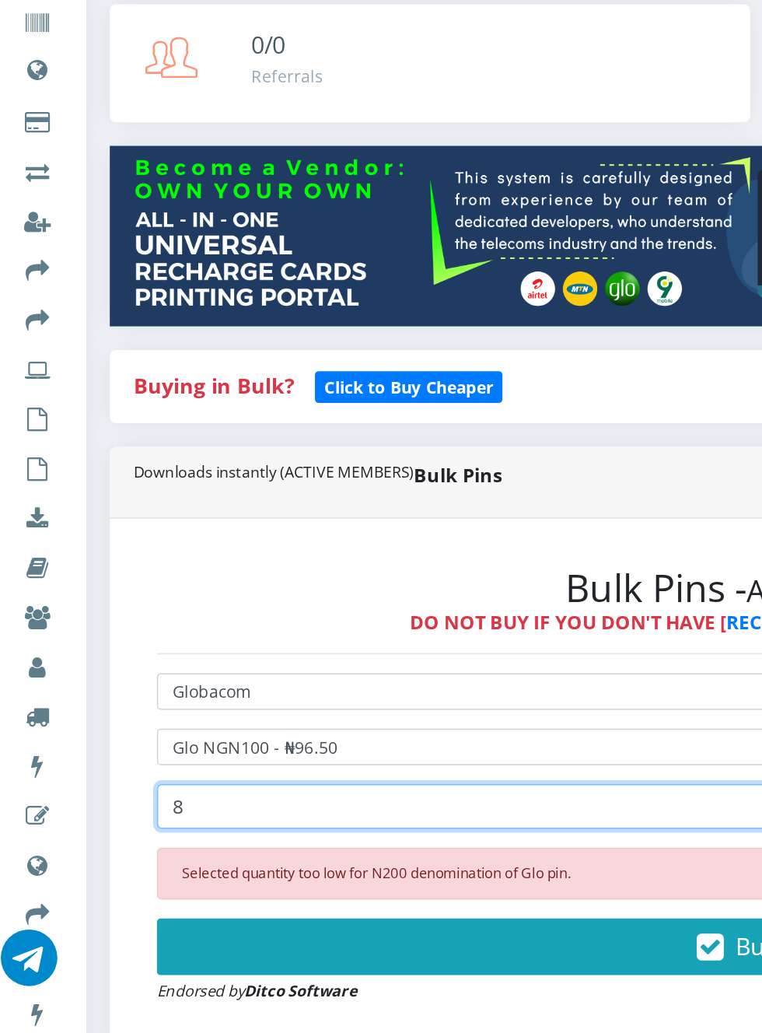
click at [236, 745] on input "8" at bounding box center [514, 744] width 806 height 30
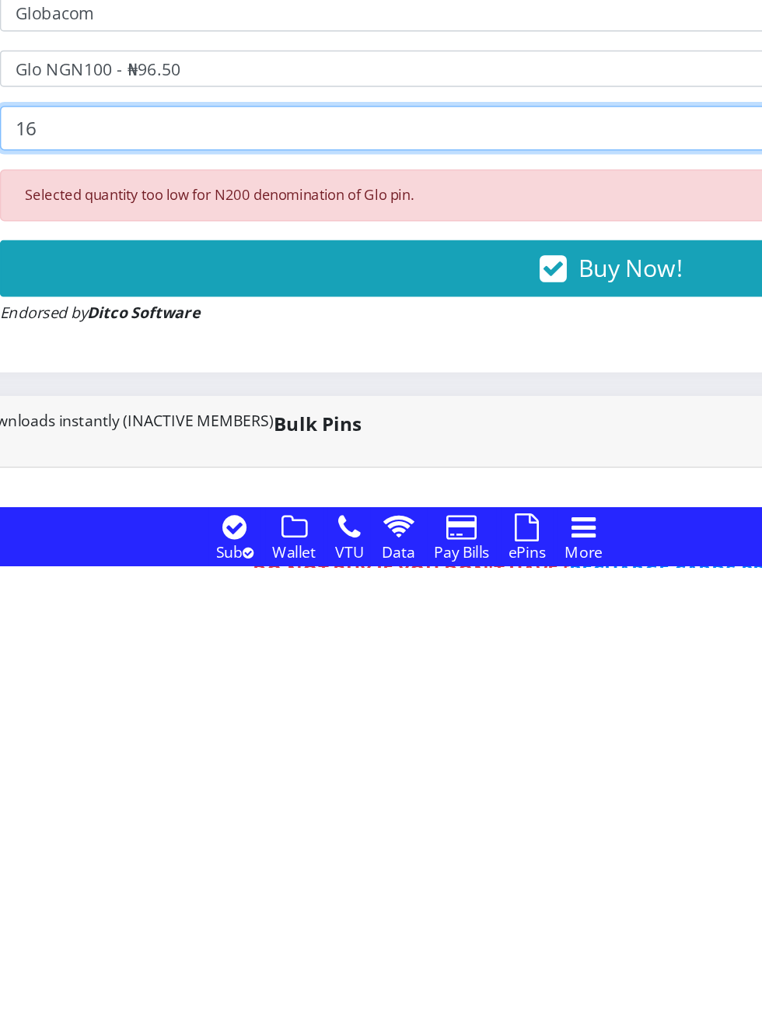
type input "16"
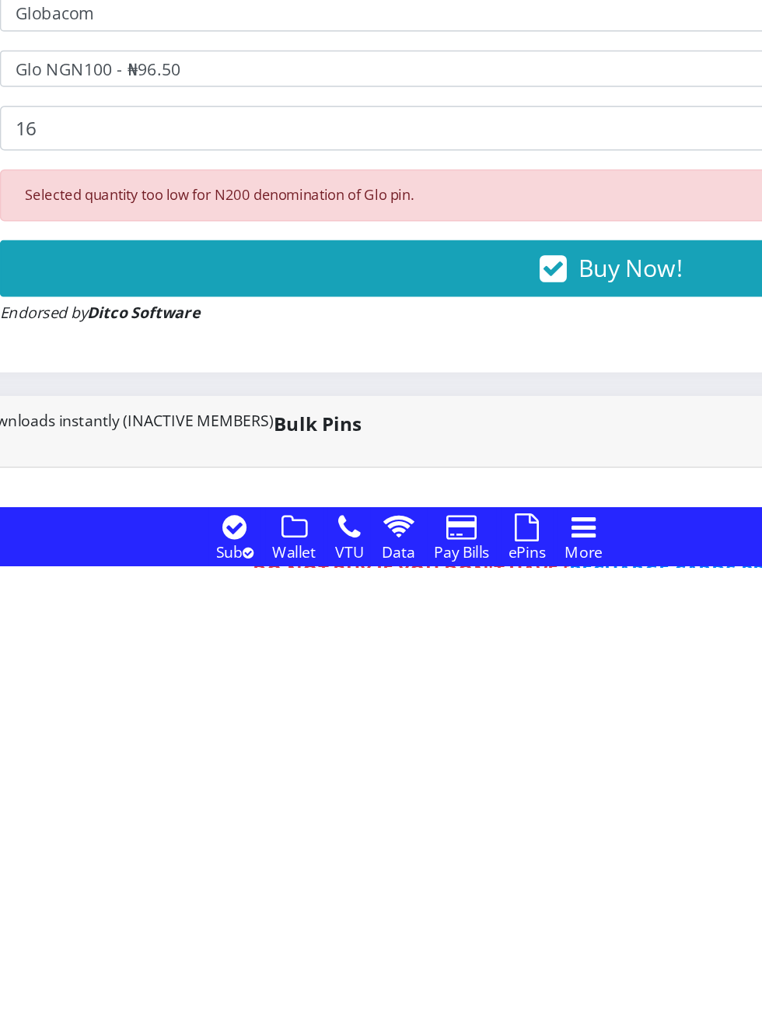
click at [485, 845] on icon "button" at bounding box center [476, 837] width 18 height 16
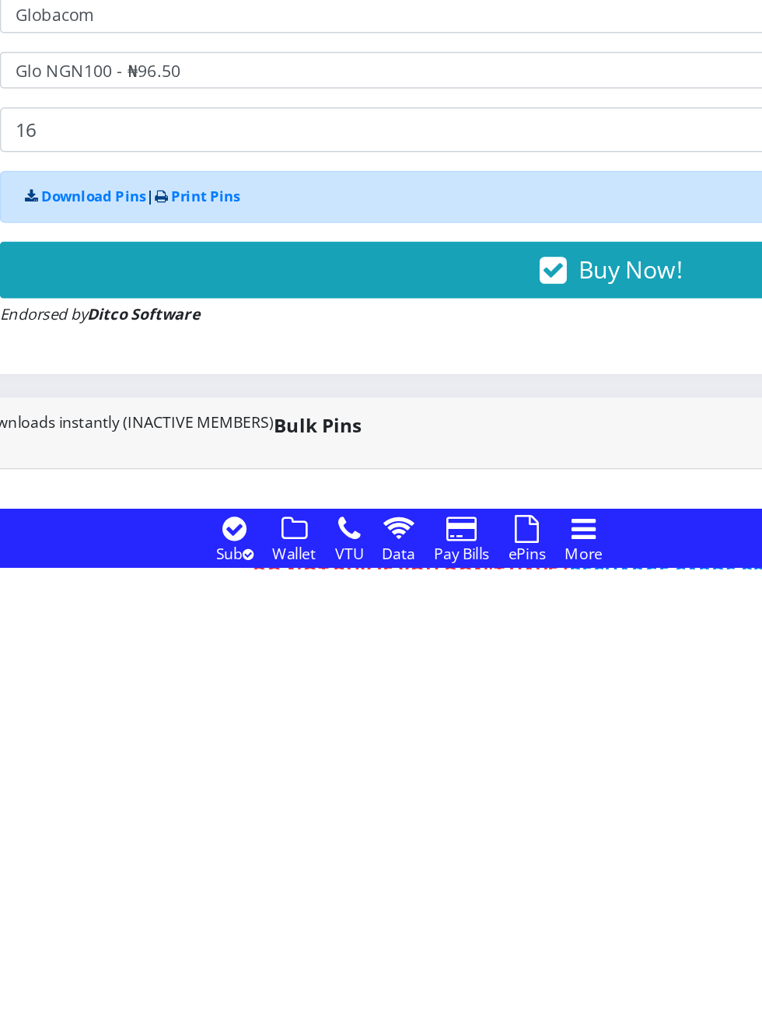
scroll to position [1, 0]
